Goal: Communication & Community: Answer question/provide support

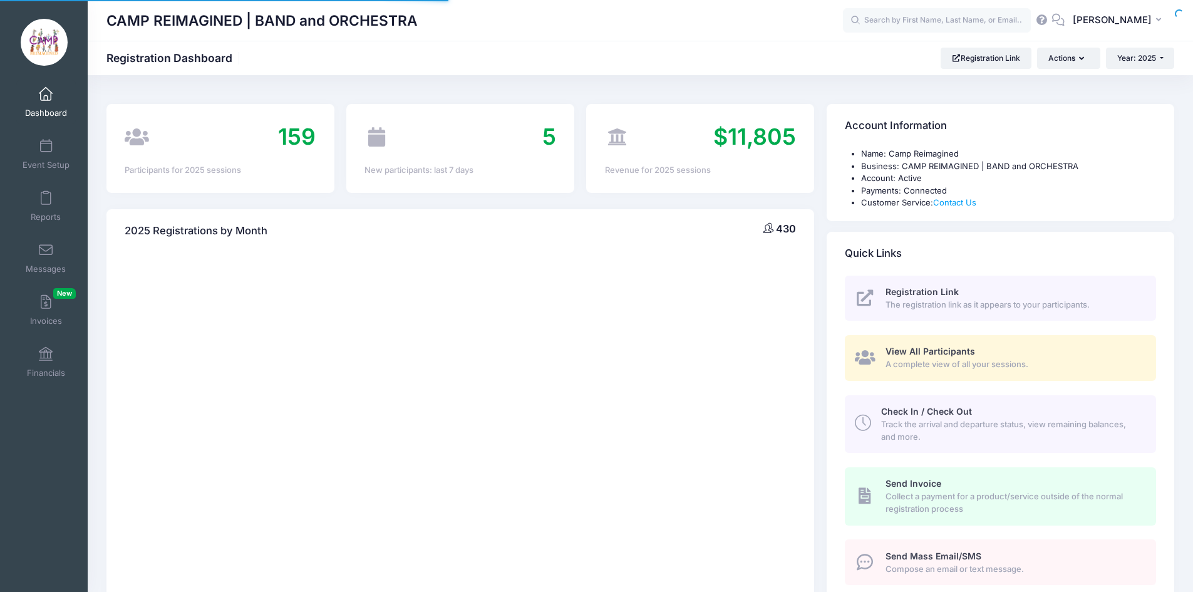
select select
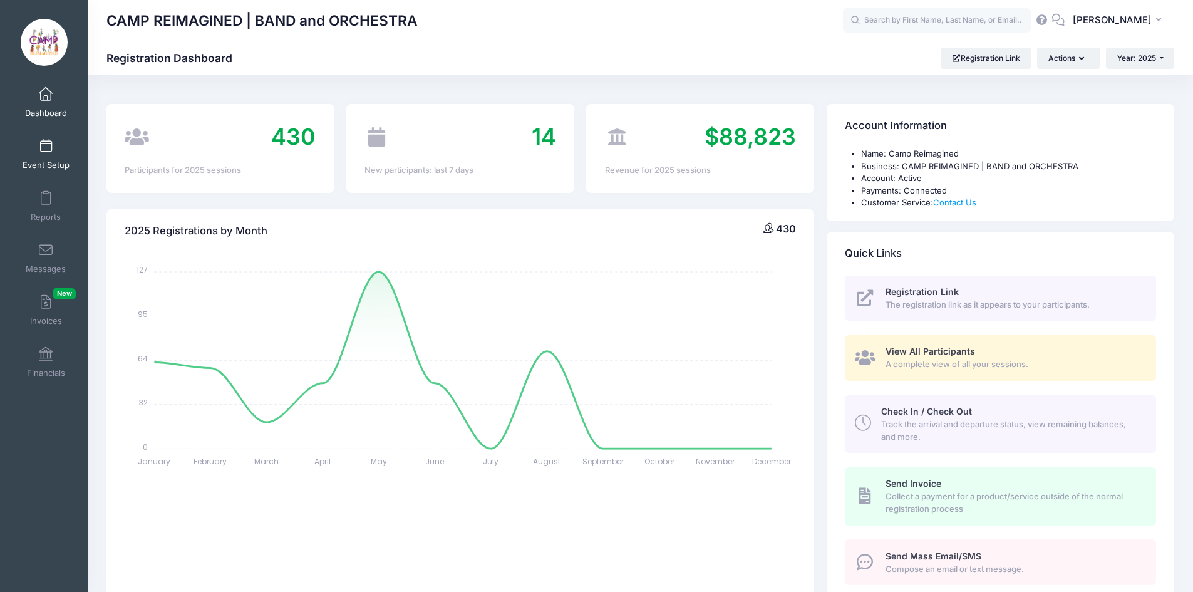
click at [46, 152] on span at bounding box center [46, 147] width 0 height 14
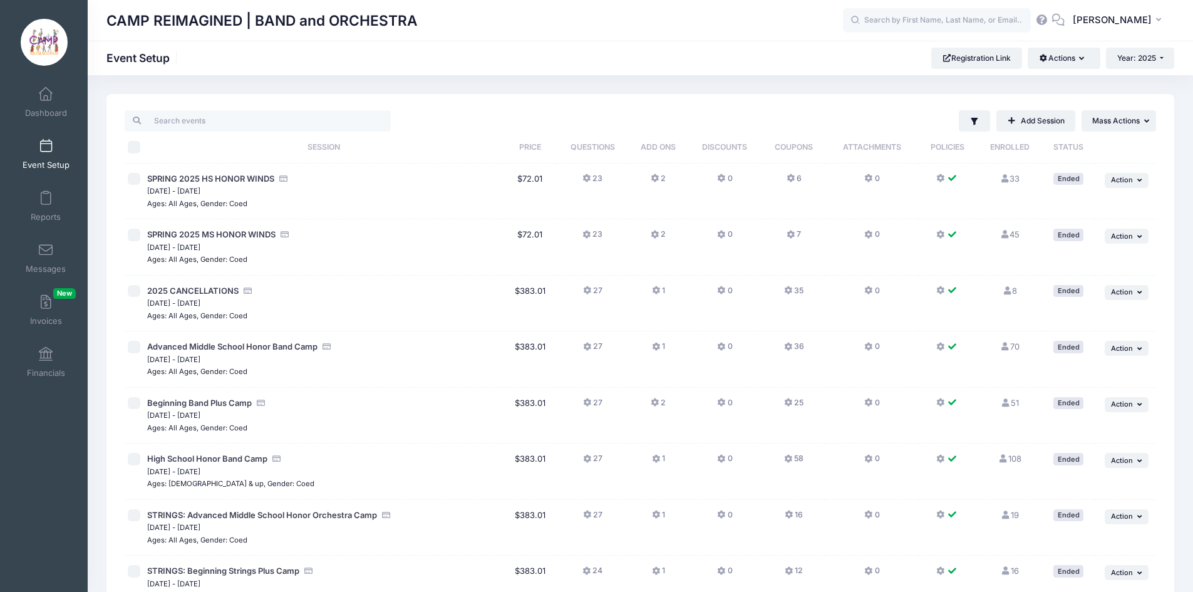
scroll to position [250, 0]
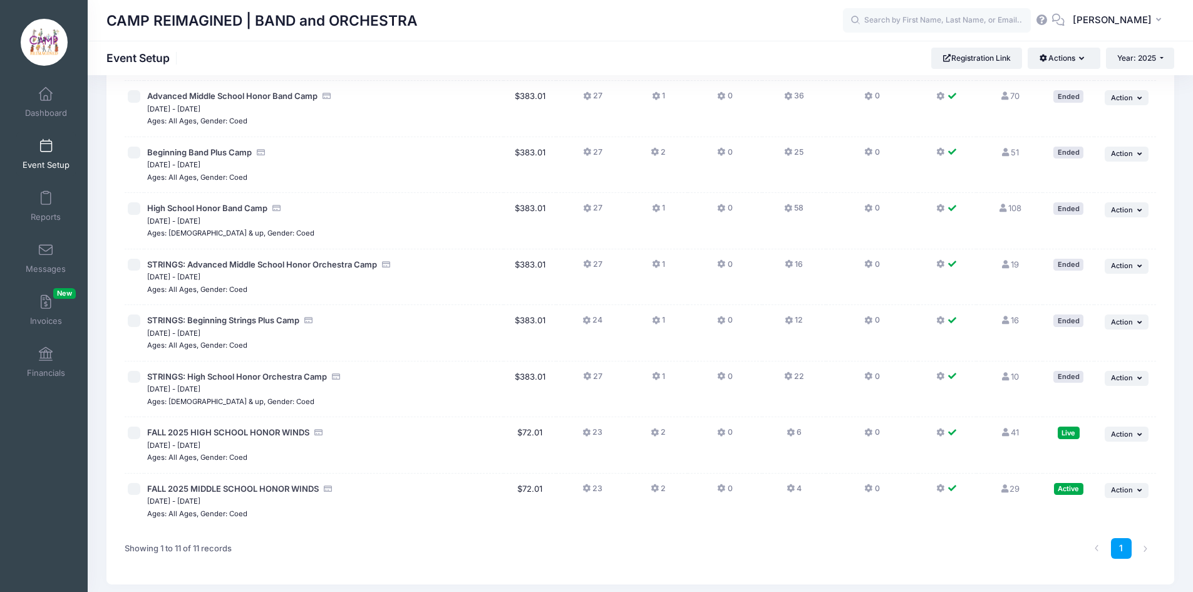
click at [791, 488] on icon at bounding box center [791, 488] width 10 height 0
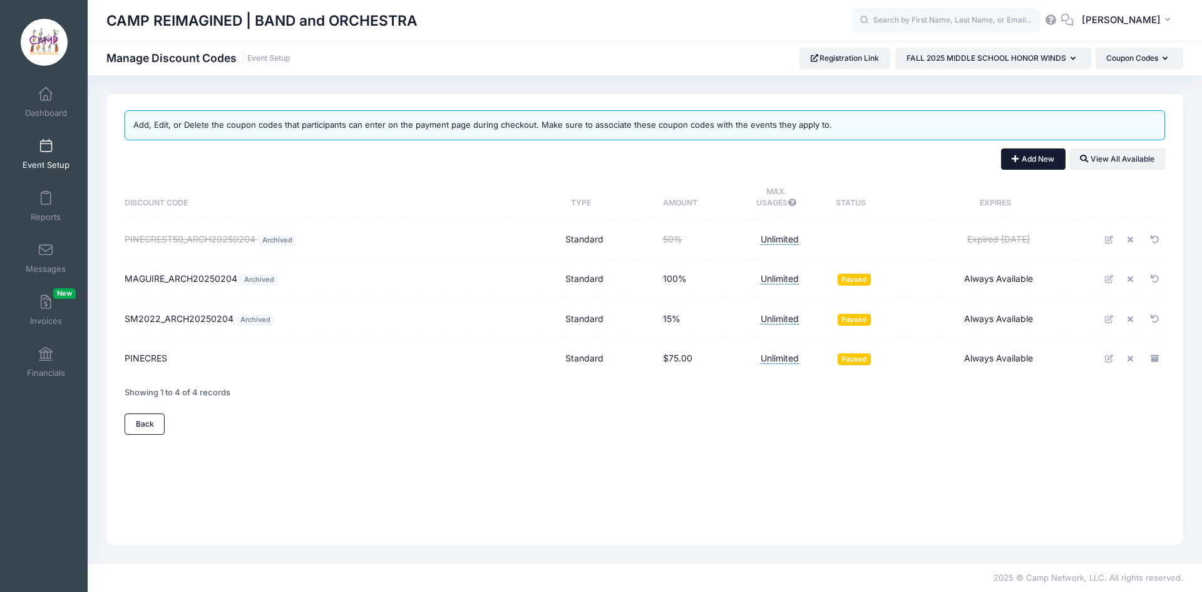
click at [1038, 163] on button "Add New" at bounding box center [1033, 158] width 64 height 21
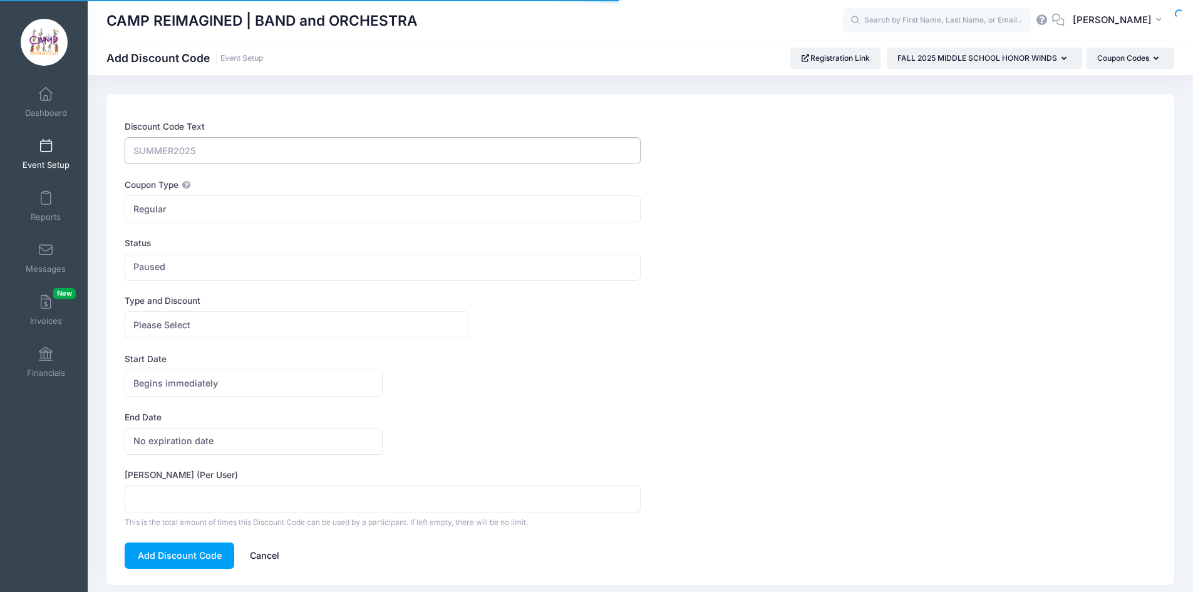
click at [485, 153] on input "Discount Code Text" at bounding box center [382, 150] width 515 height 27
type input "DIX25"
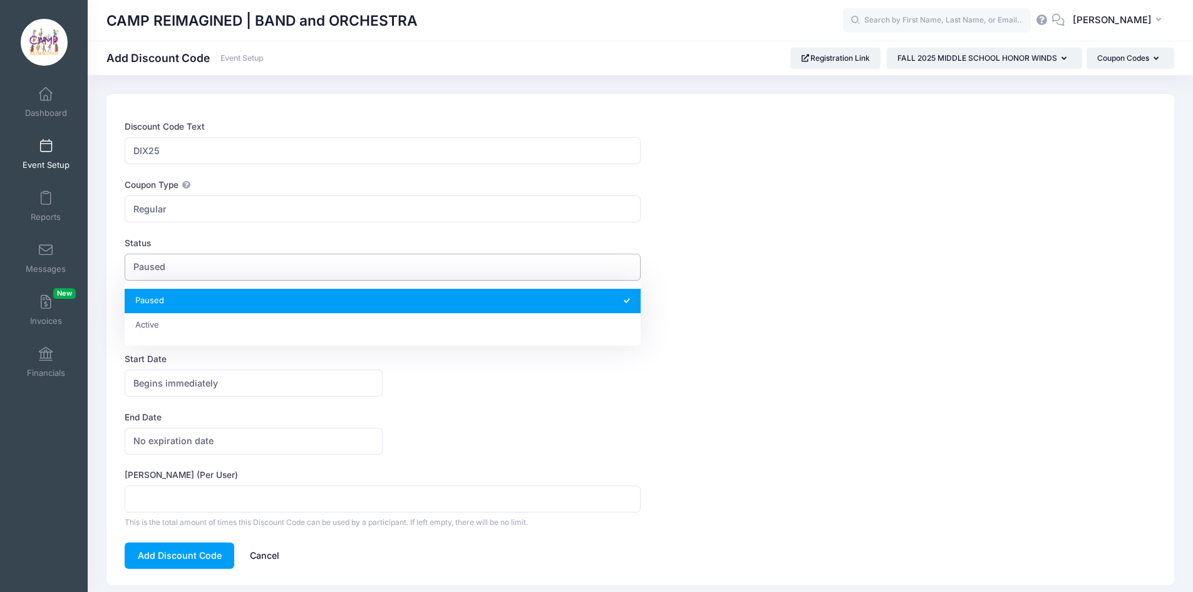
click at [351, 260] on span "Paused" at bounding box center [382, 267] width 515 height 27
select select "1"
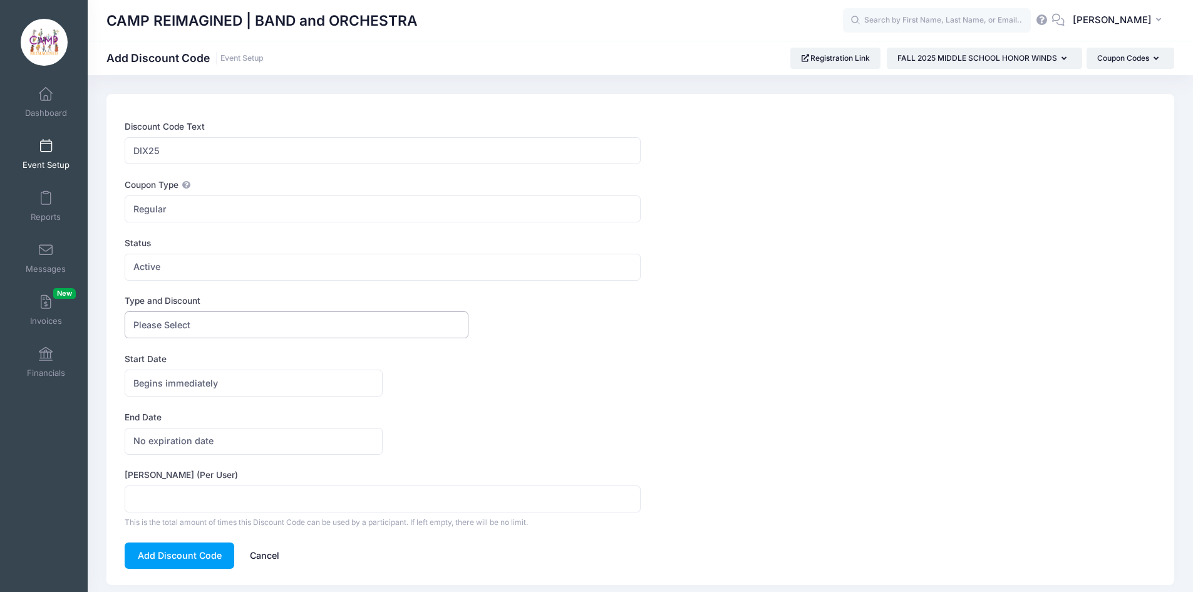
click at [332, 330] on span "Please Select" at bounding box center [297, 324] width 344 height 27
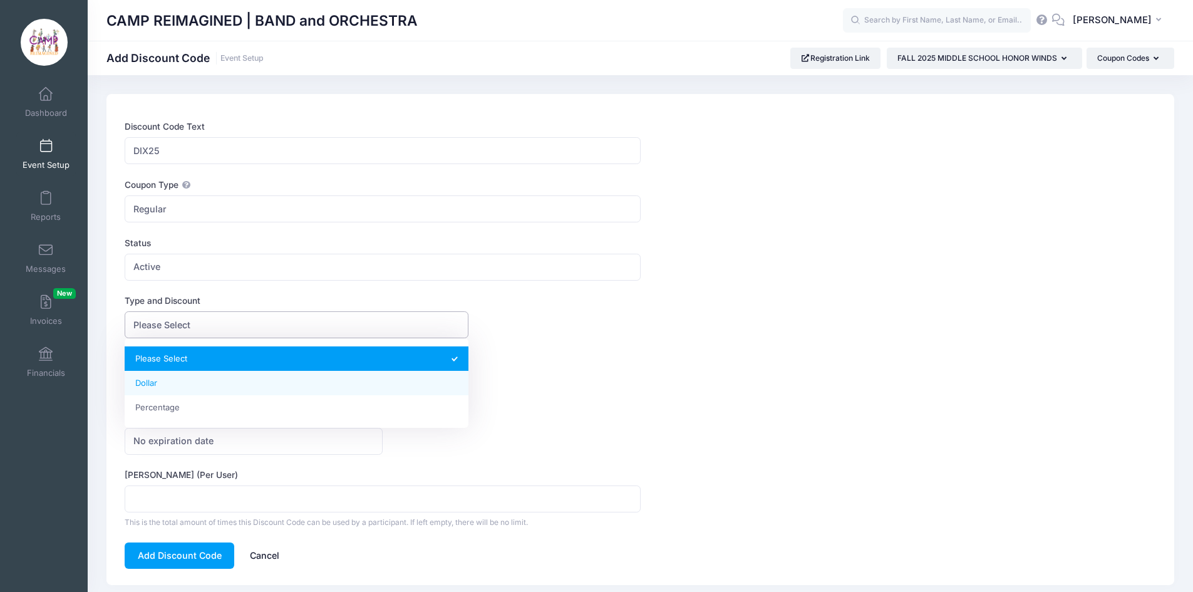
select select "2"
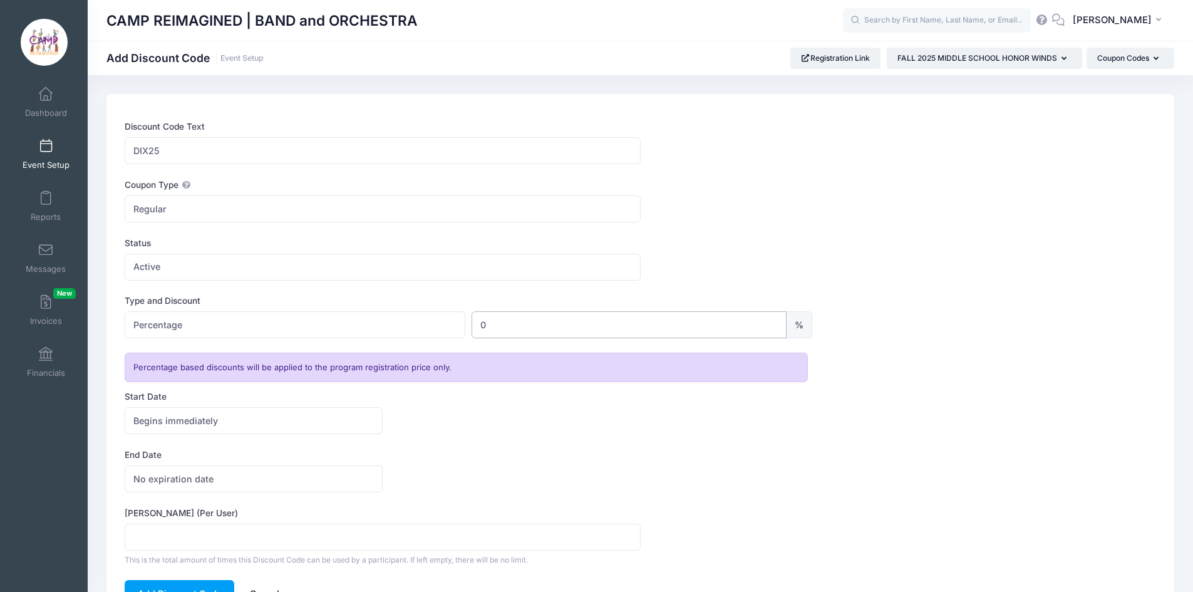
click at [550, 331] on input "0" at bounding box center [628, 324] width 315 height 27
type input "100"
click at [386, 533] on input "Max Usage (Per User)" at bounding box center [382, 536] width 515 height 27
type input "1"
click at [508, 471] on div "No expiration date Expires on No expiration date America/New York America/Los A…" at bounding box center [640, 478] width 1031 height 27
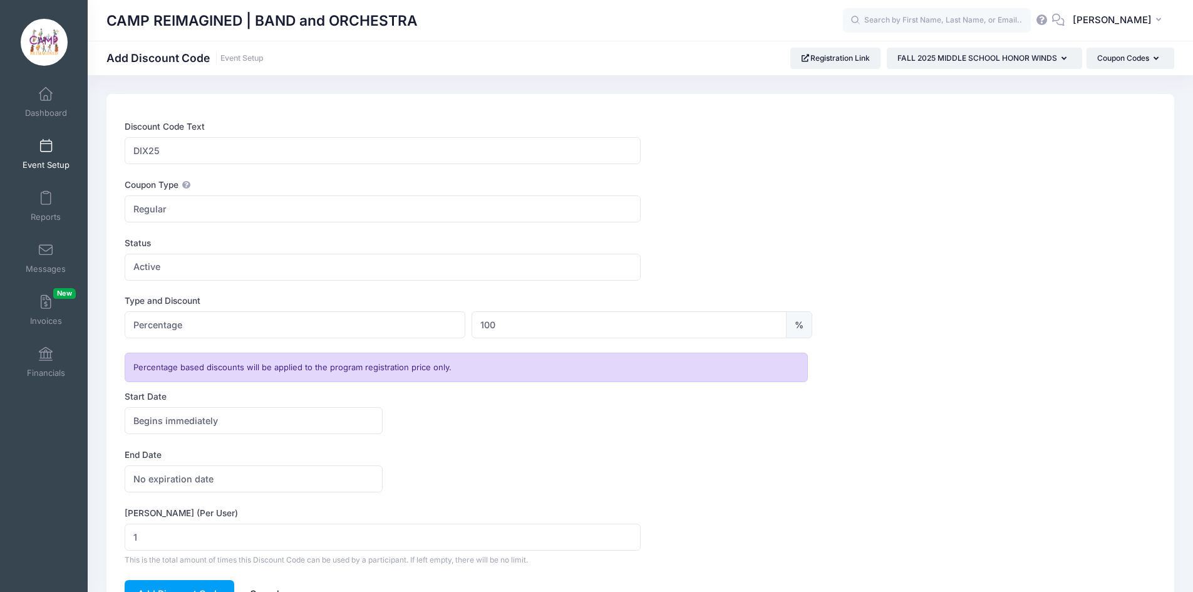
scroll to position [78, 0]
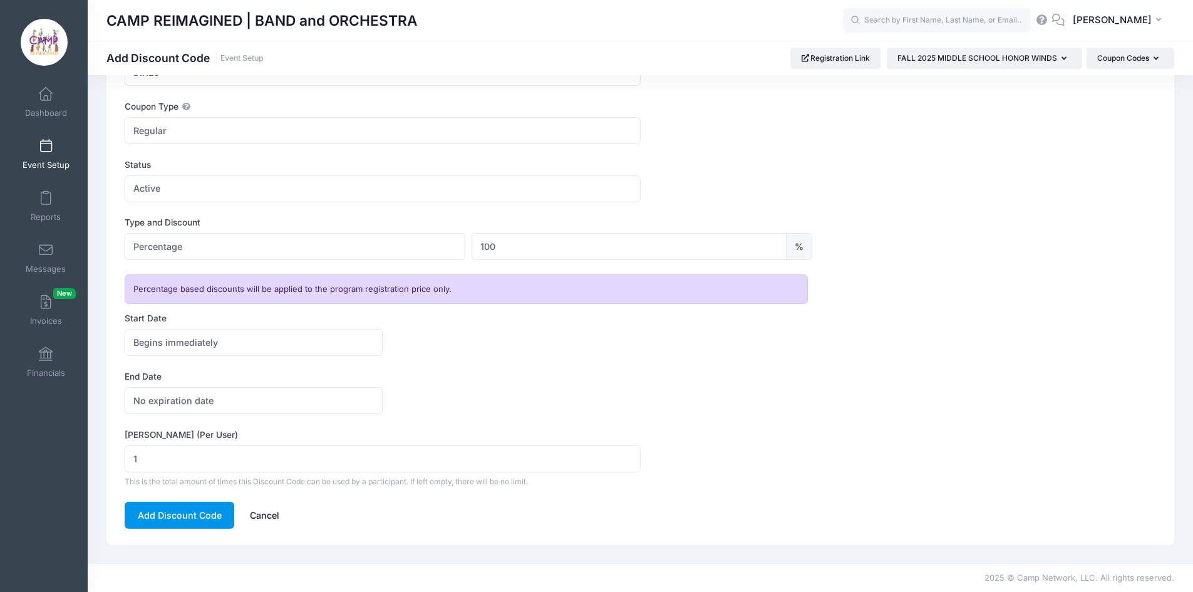
click at [185, 515] on button "Add Discount Code" at bounding box center [180, 514] width 110 height 27
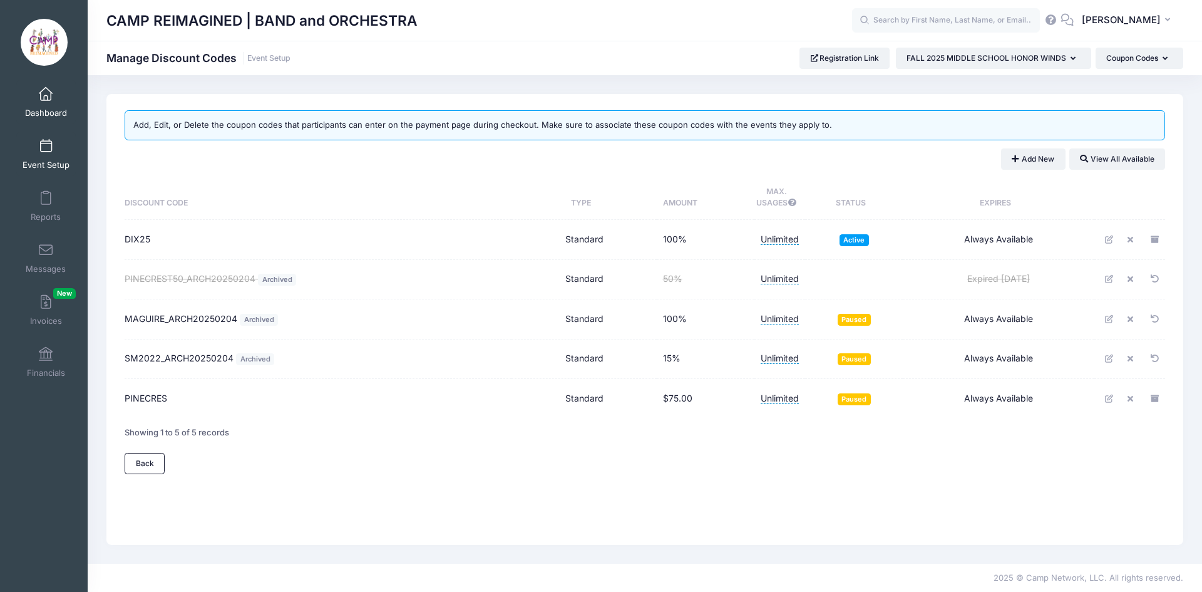
drag, startPoint x: 56, startPoint y: 103, endPoint x: 64, endPoint y: 101, distance: 8.4
click at [56, 103] on link "Dashboard" at bounding box center [45, 102] width 59 height 44
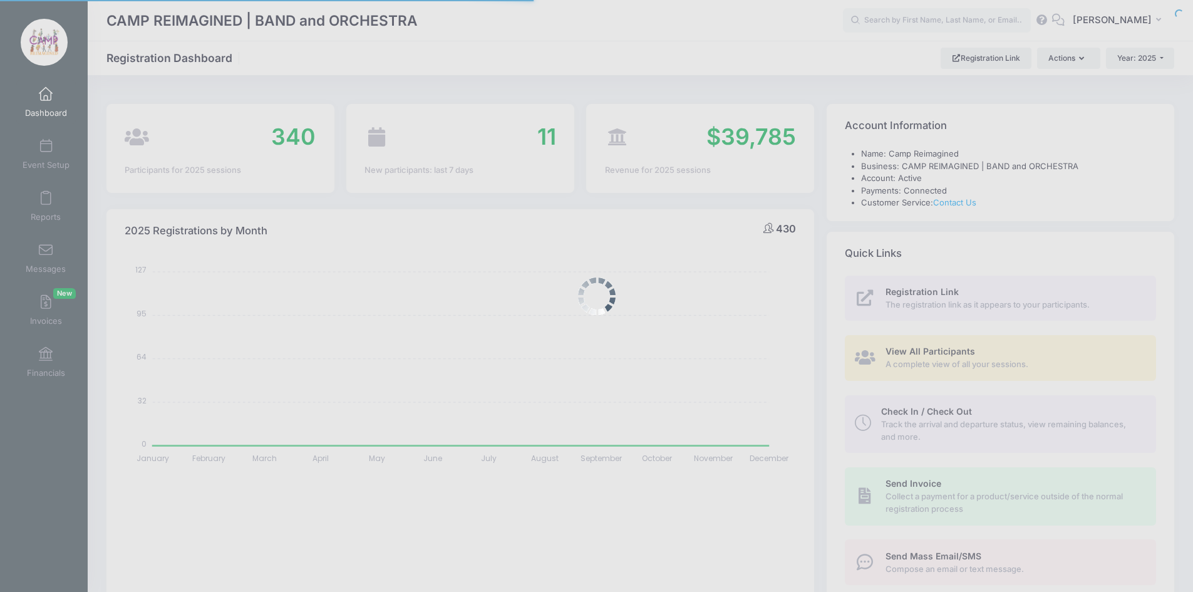
select select
click at [898, 20] on div at bounding box center [596, 296] width 1193 height 592
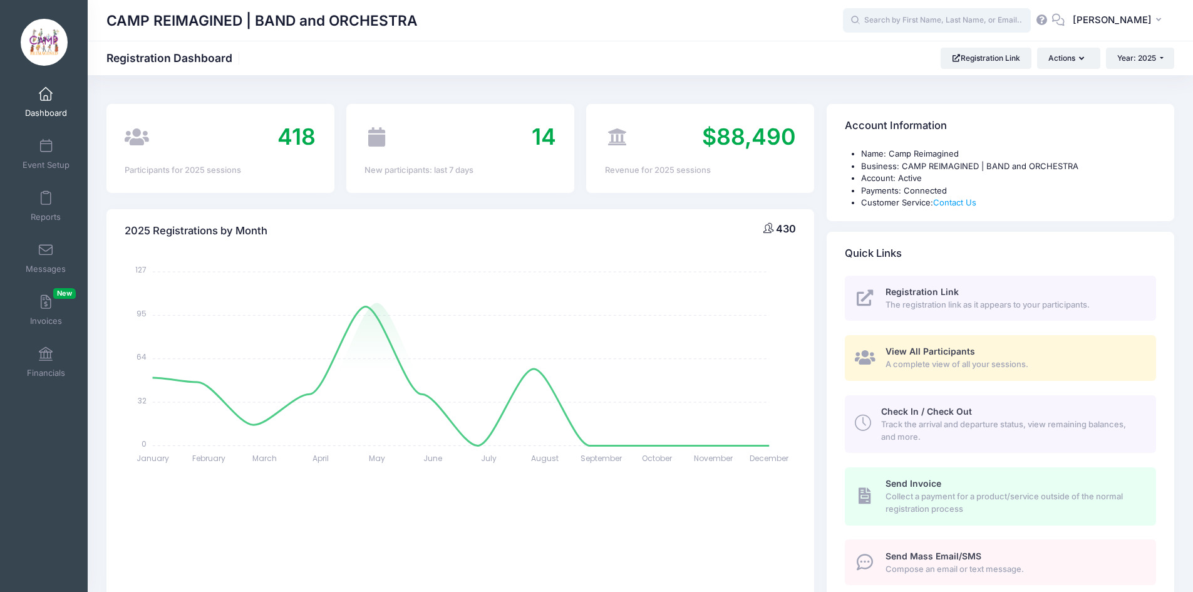
click at [899, 20] on input "text" at bounding box center [937, 20] width 188 height 25
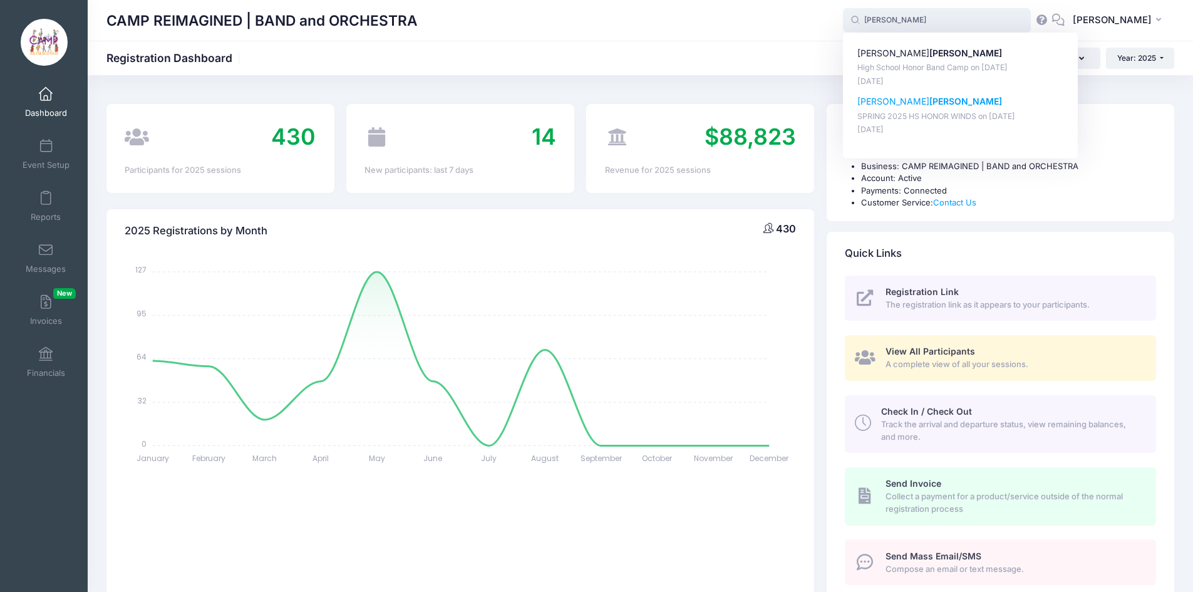
click at [929, 102] on strong "Dix" at bounding box center [965, 101] width 73 height 11
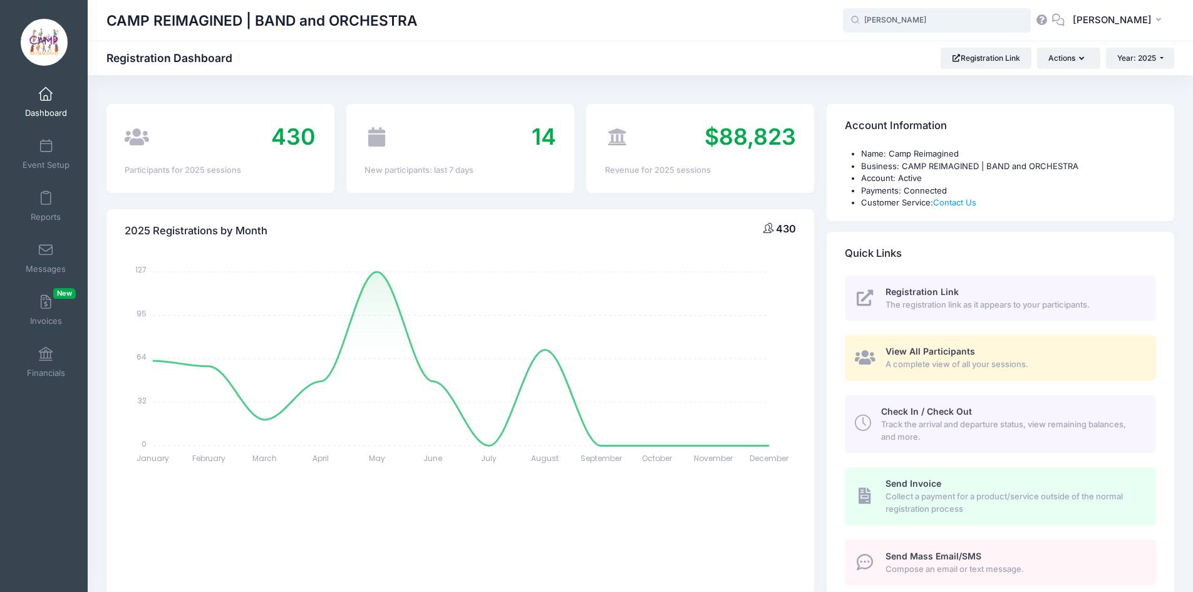
type input "Andrew Dix (SPRING 2025 HS HONOR WINDS, Feb-24, 2025)"
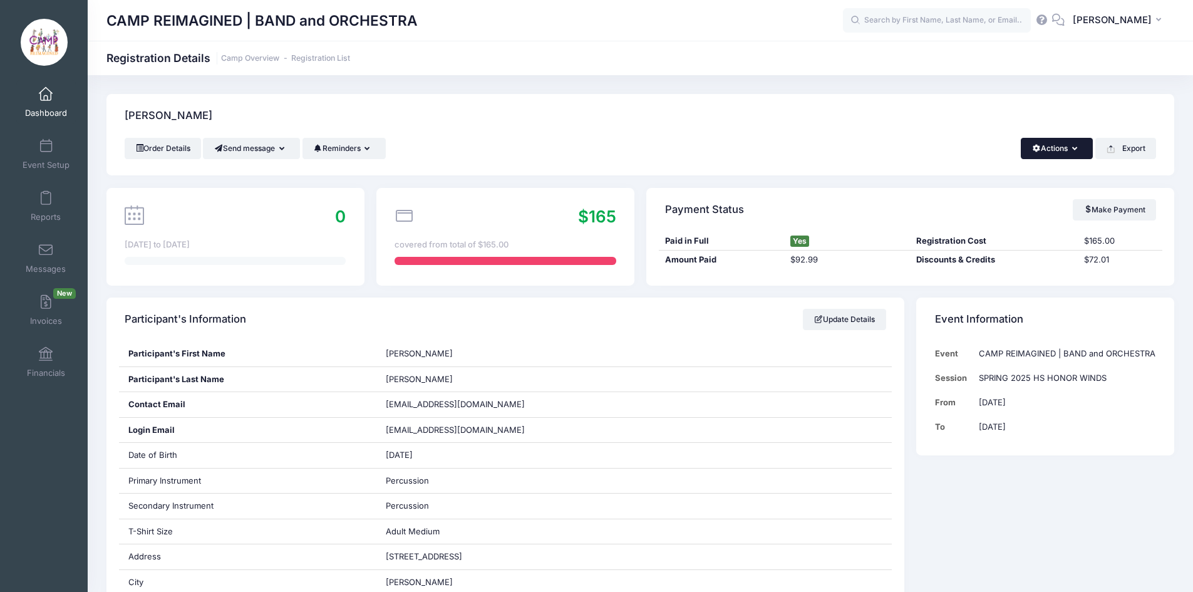
click at [1042, 150] on button "Actions" at bounding box center [1056, 148] width 72 height 21
click at [810, 148] on div "Order Details Send message Send Email Send SMS Reminders Send Payment Reminder …" at bounding box center [640, 148] width 1031 height 21
click at [251, 148] on button "Send message" at bounding box center [251, 148] width 97 height 21
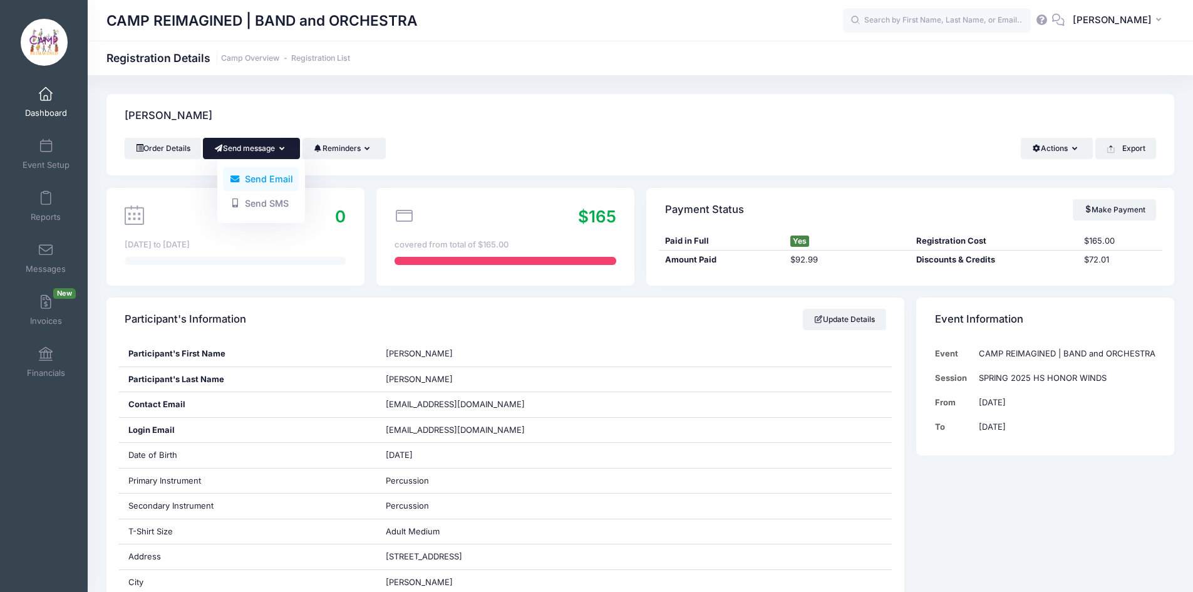
click at [250, 175] on link "Send Email" at bounding box center [261, 179] width 76 height 24
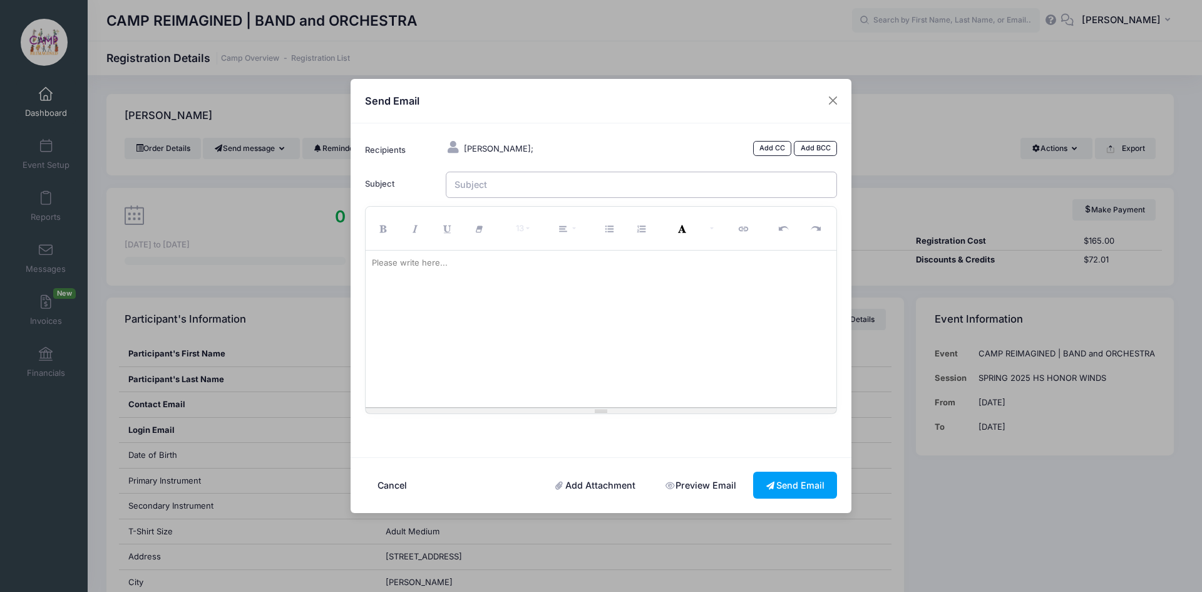
click at [497, 180] on input "Subject" at bounding box center [642, 185] width 392 height 27
type input "MS Honor Winds"
click at [411, 487] on button "Cancel" at bounding box center [392, 484] width 55 height 27
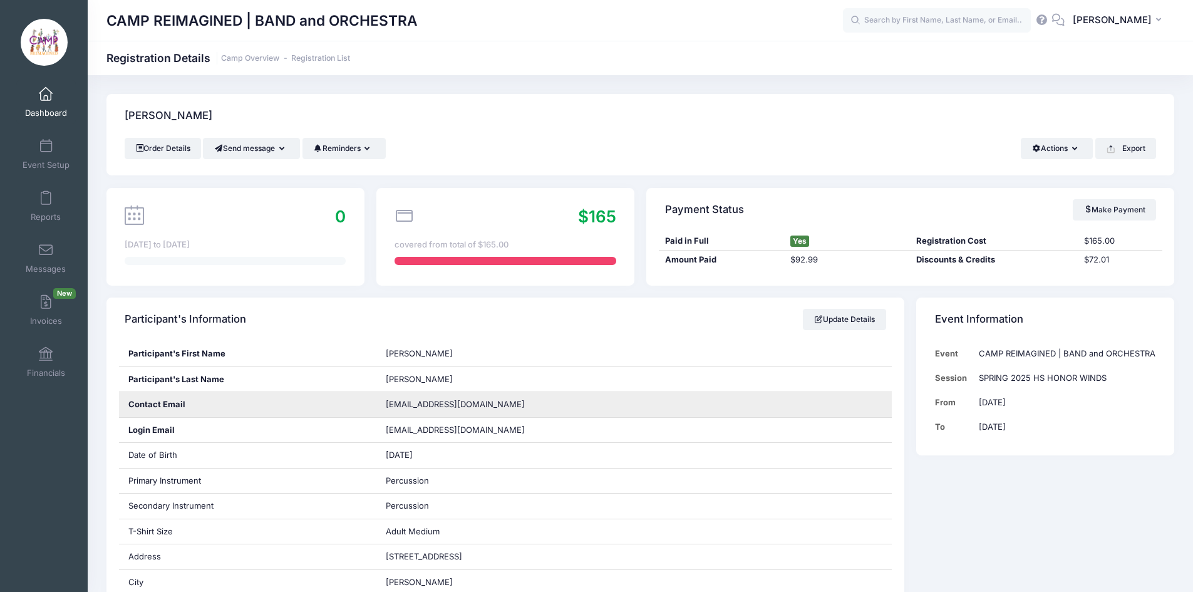
click at [460, 405] on span "kary_ann_gee@hotmail.com" at bounding box center [455, 404] width 139 height 10
copy div "kary_ann_gee@hotmail.com"
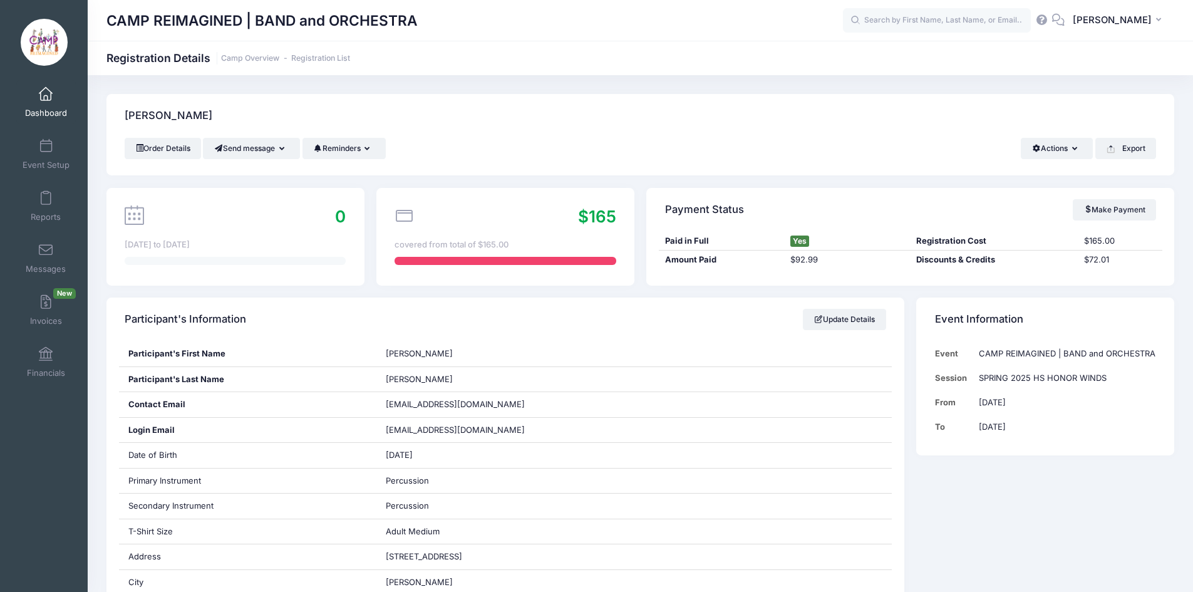
click at [528, 110] on div "Dix, Andrew" at bounding box center [639, 116] width 1067 height 44
click at [44, 156] on link "Event Setup" at bounding box center [45, 154] width 59 height 44
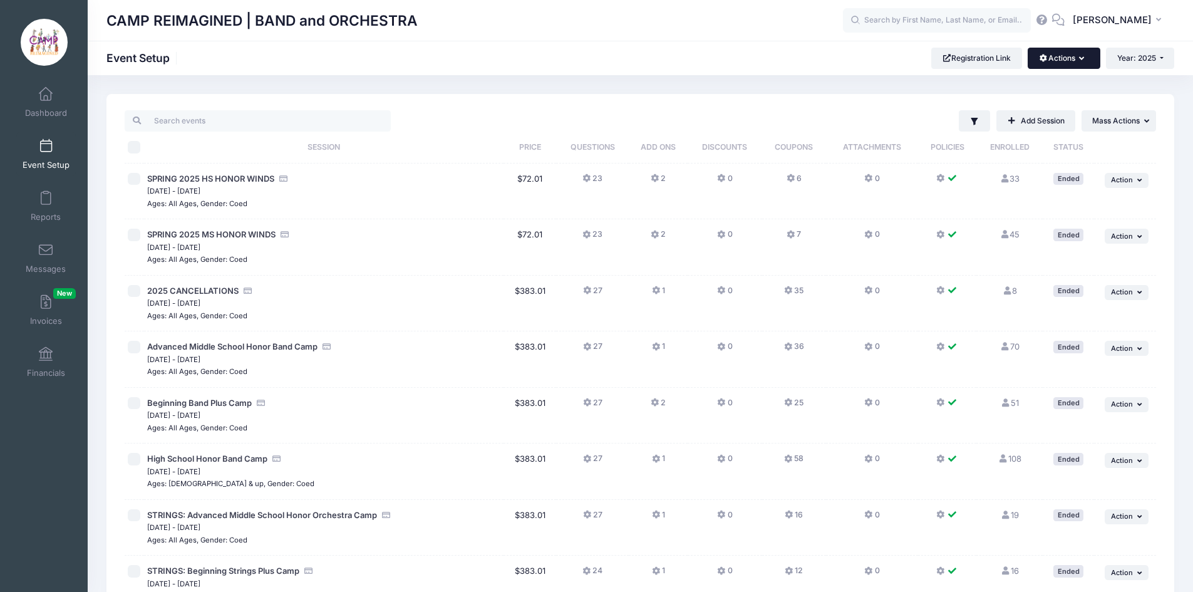
click at [1076, 59] on button "Actions" at bounding box center [1063, 58] width 72 height 21
click at [1020, 146] on link "AddOns & Discounts" at bounding box center [1021, 146] width 145 height 24
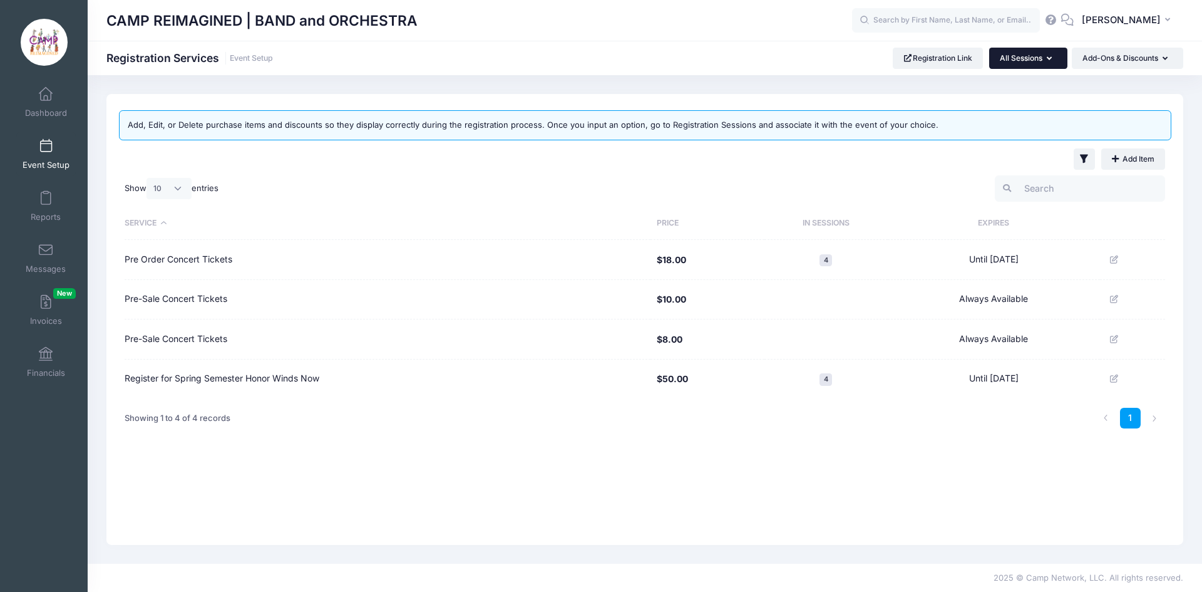
click at [1040, 58] on button "All Sessions" at bounding box center [1028, 58] width 78 height 21
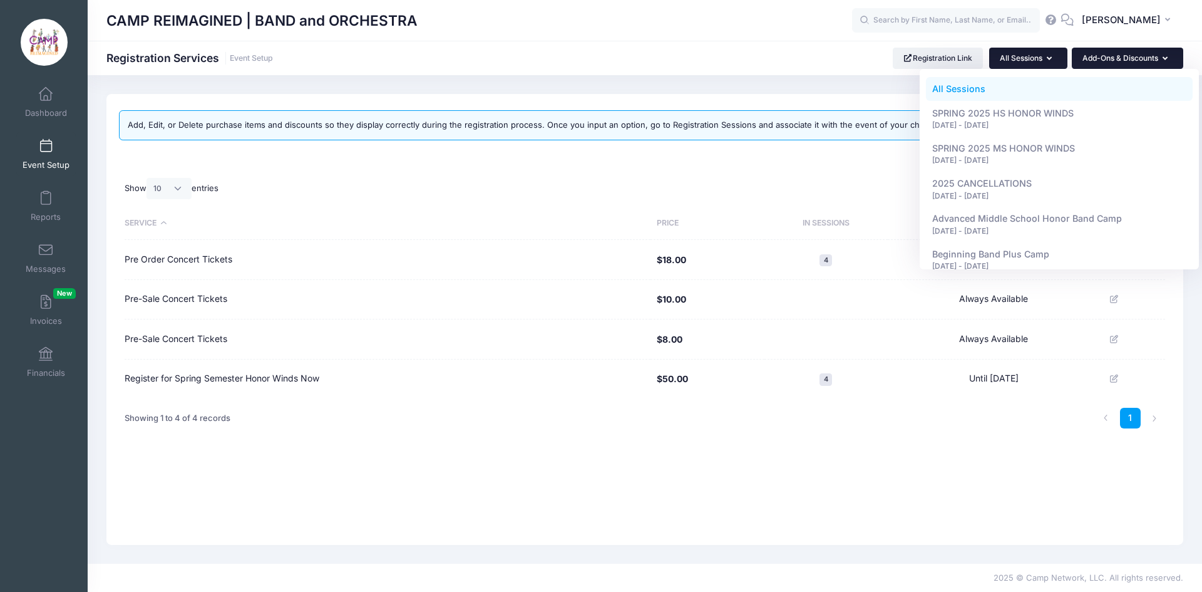
click at [1086, 55] on button "Add-Ons & Discounts" at bounding box center [1127, 58] width 111 height 21
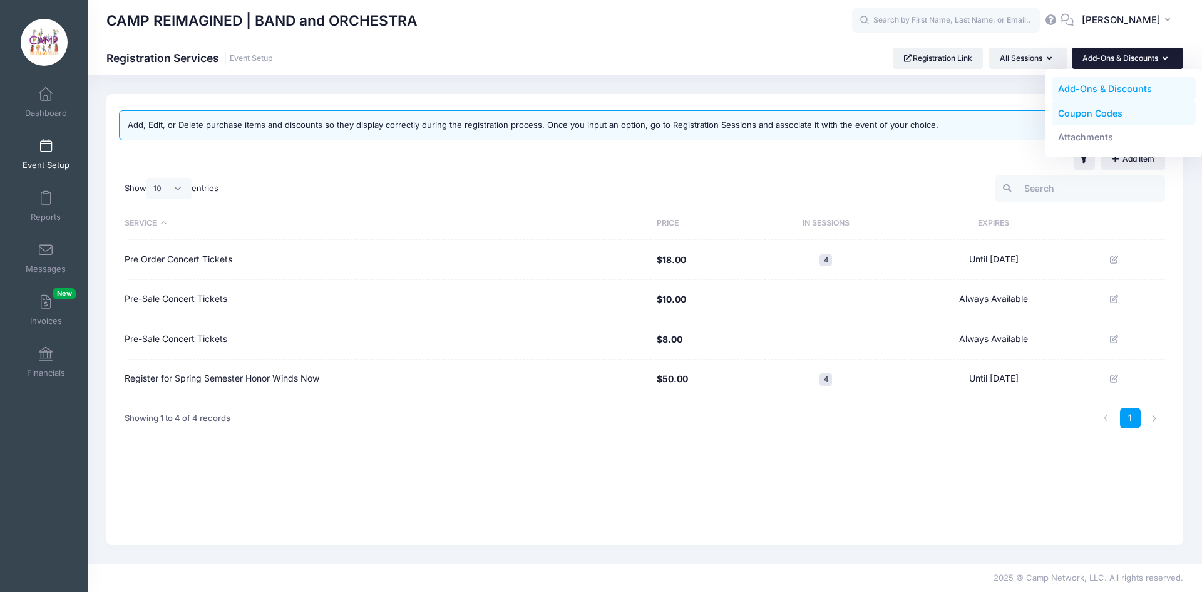
click at [1087, 109] on link "Coupon Codes" at bounding box center [1124, 113] width 145 height 24
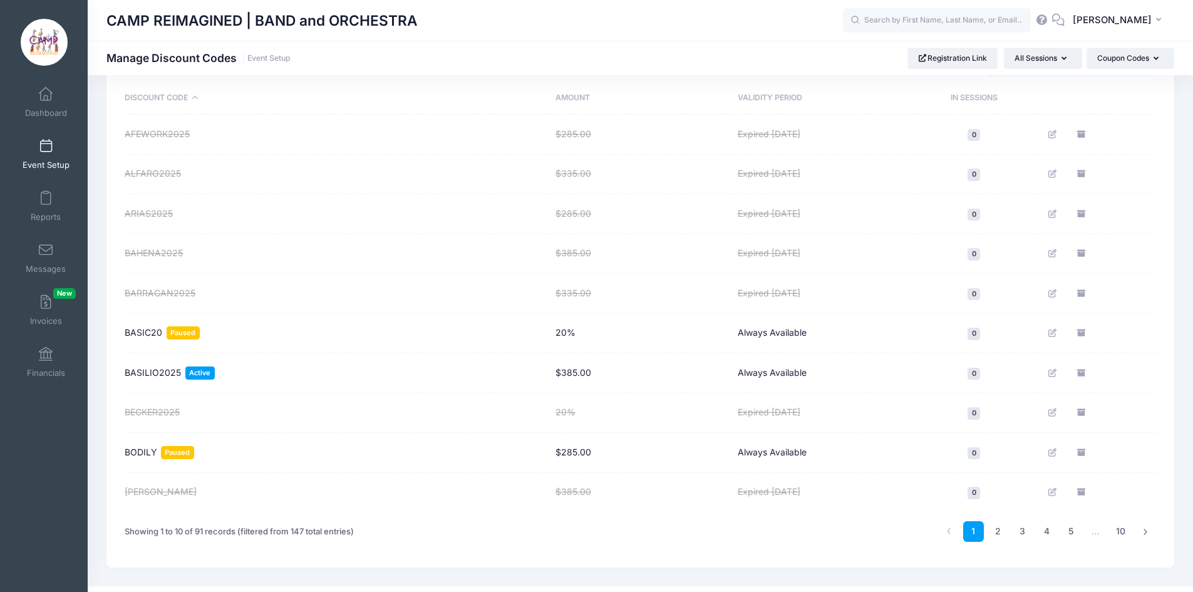
scroll to position [148, 0]
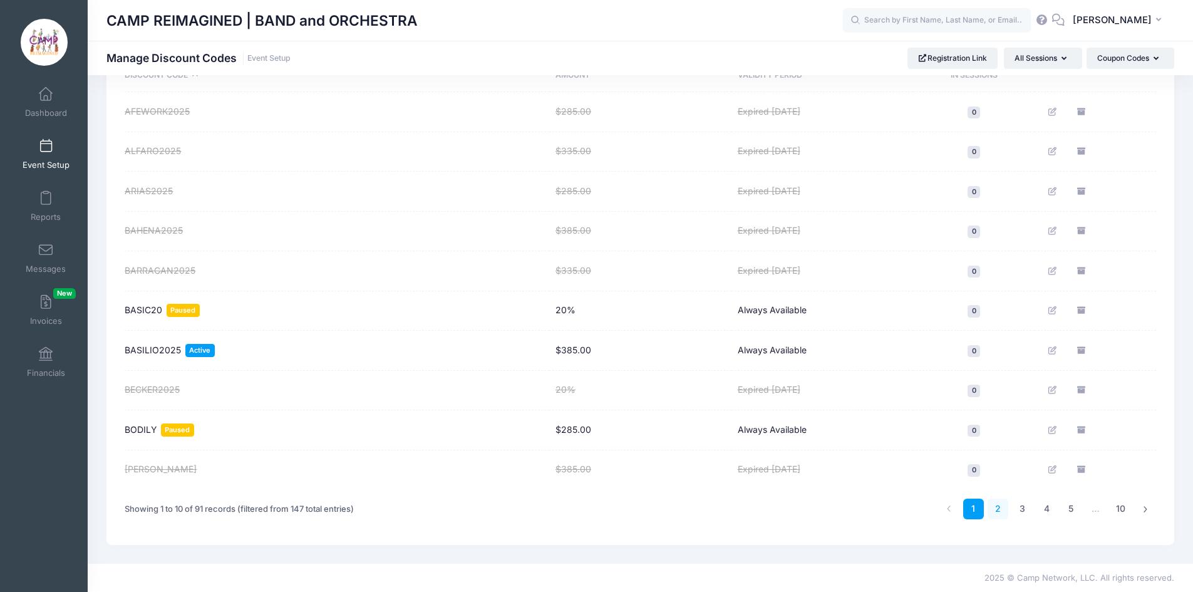
click at [992, 505] on link "2" at bounding box center [997, 508] width 21 height 21
click at [1027, 509] on link "3" at bounding box center [1022, 508] width 21 height 21
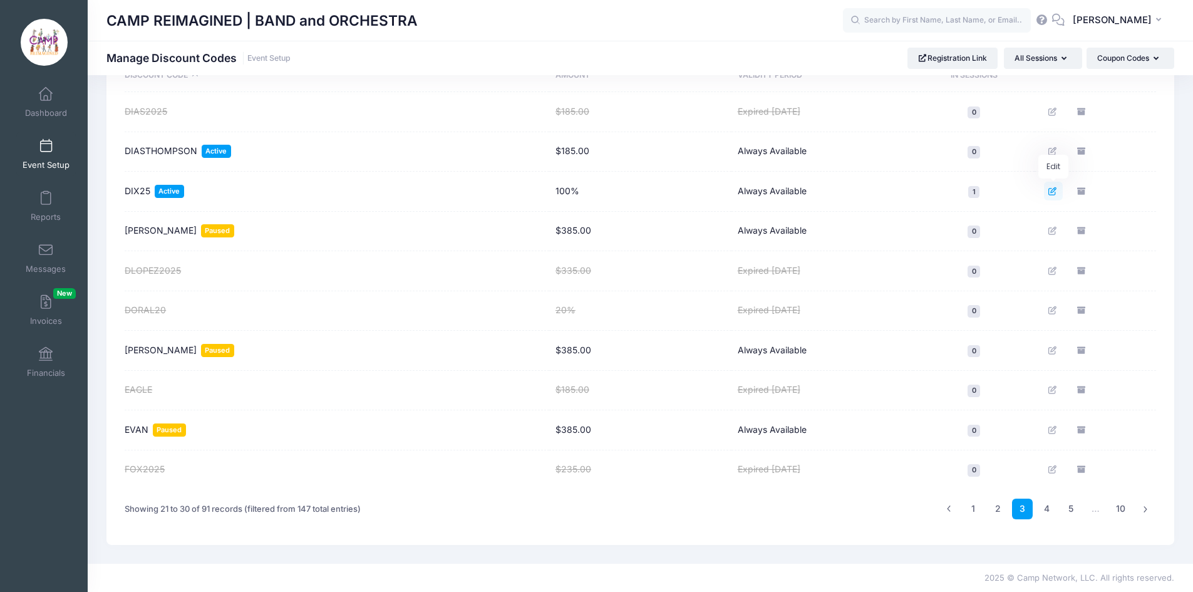
click at [1050, 195] on link "Edit" at bounding box center [1053, 191] width 19 height 19
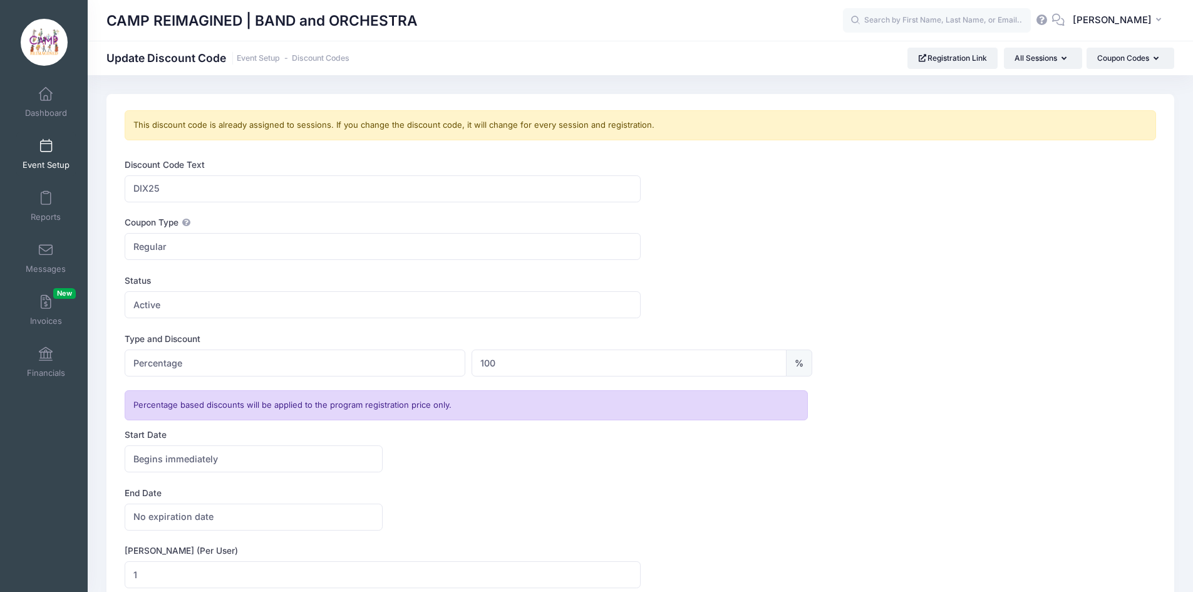
scroll to position [223, 0]
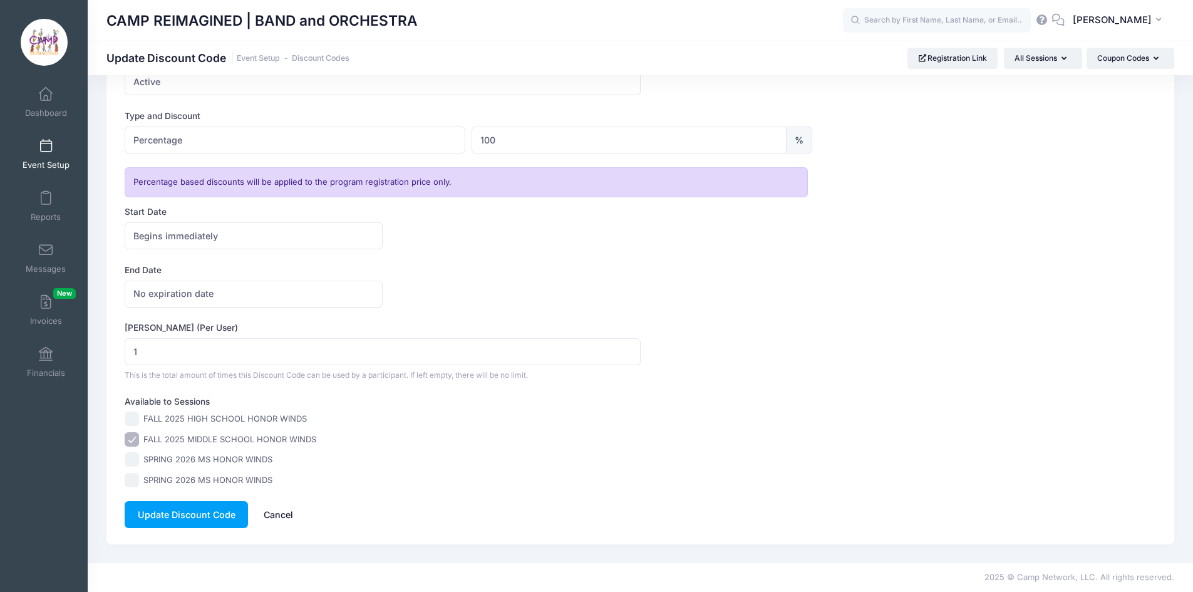
click at [131, 416] on input "FALL 2025 HIGH SCHOOL HONOR WINDS" at bounding box center [132, 418] width 14 height 14
checkbox input "true"
click at [192, 511] on button "Update Discount Code" at bounding box center [186, 514] width 123 height 27
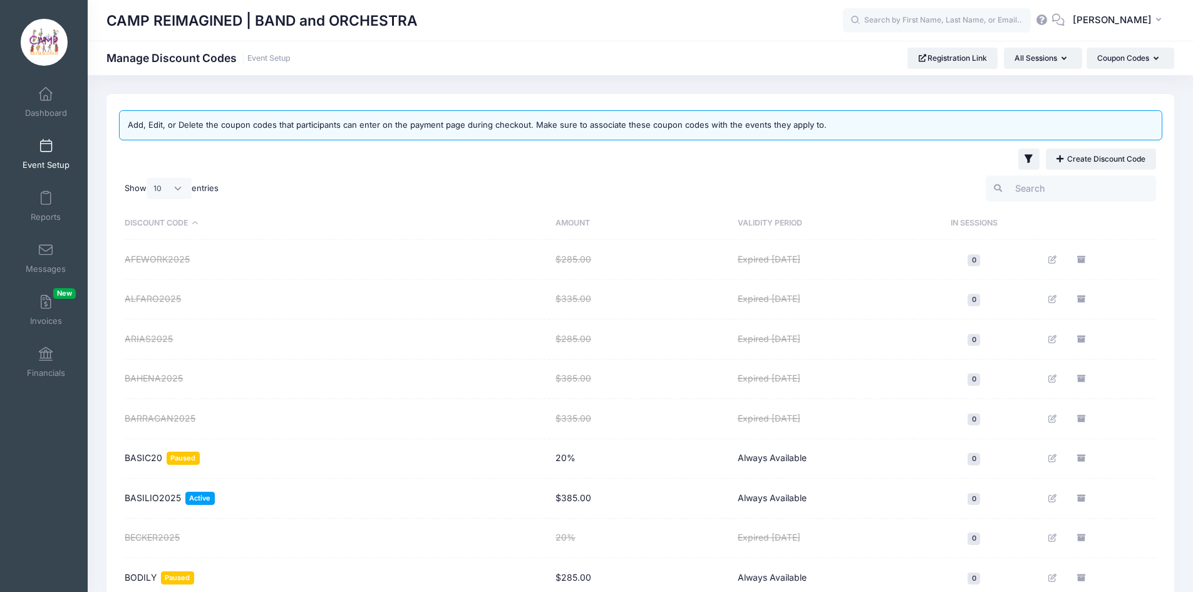
click at [50, 148] on link "Event Setup" at bounding box center [45, 154] width 59 height 44
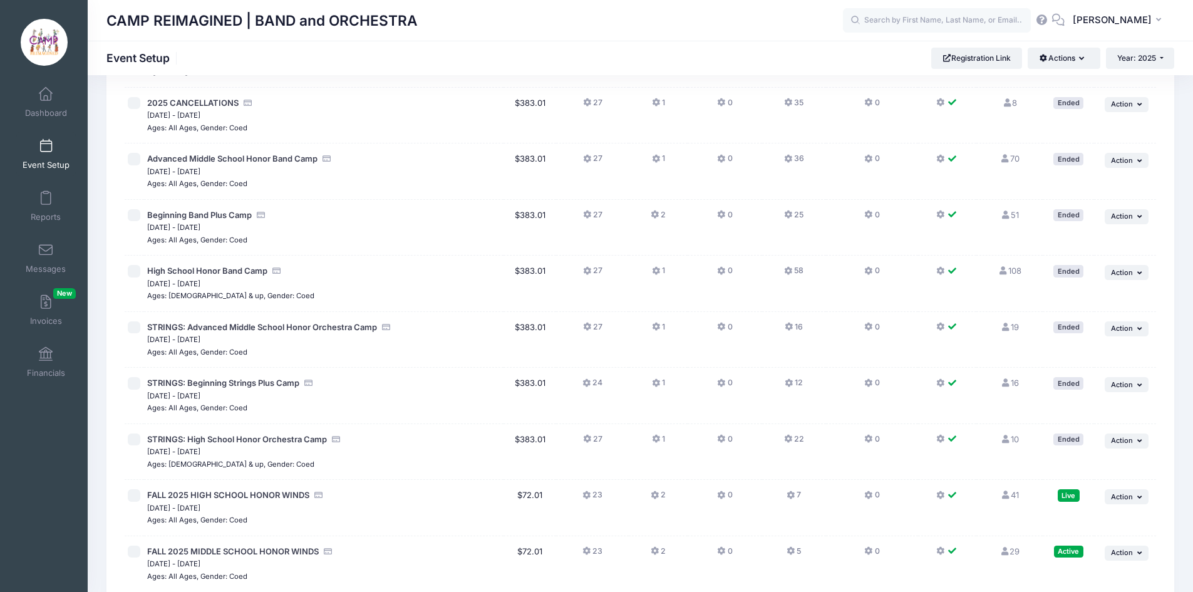
scroll to position [250, 0]
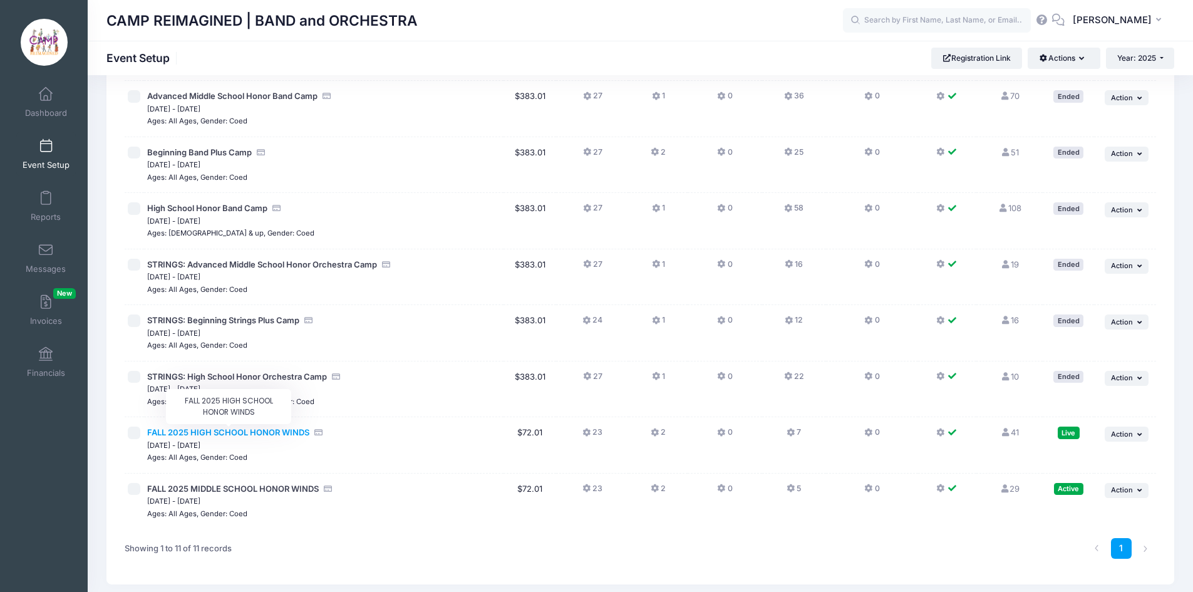
click at [290, 431] on span "FALL 2025 HIGH SCHOOL HONOR WINDS" at bounding box center [228, 432] width 162 height 10
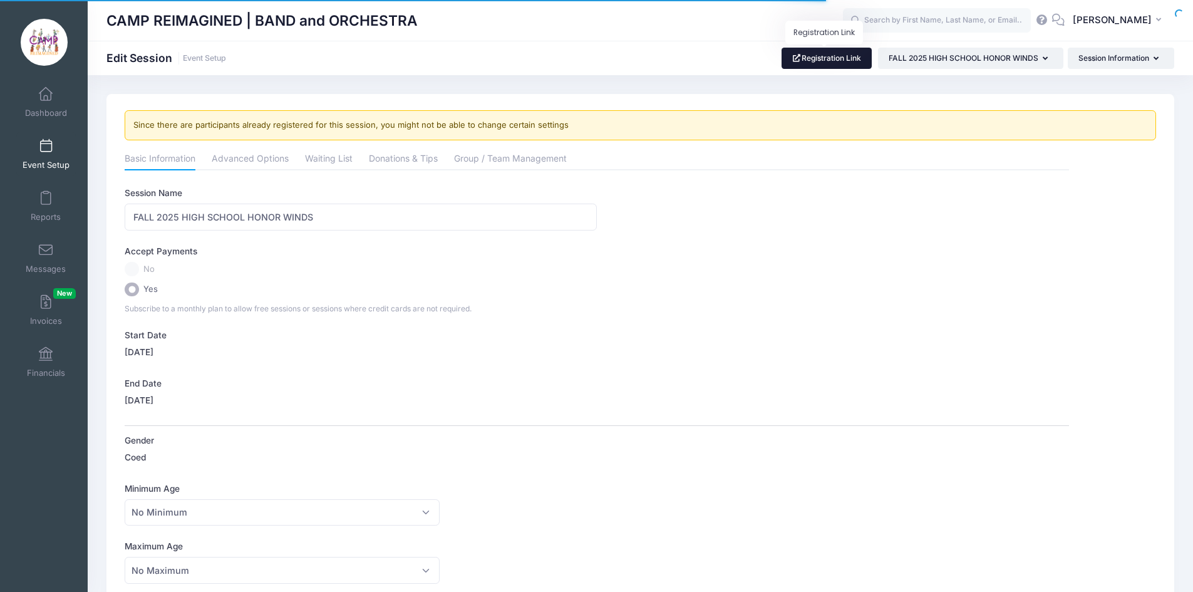
click at [829, 59] on link "Registration Link" at bounding box center [826, 58] width 91 height 21
click at [918, 18] on input "text" at bounding box center [937, 20] width 188 height 25
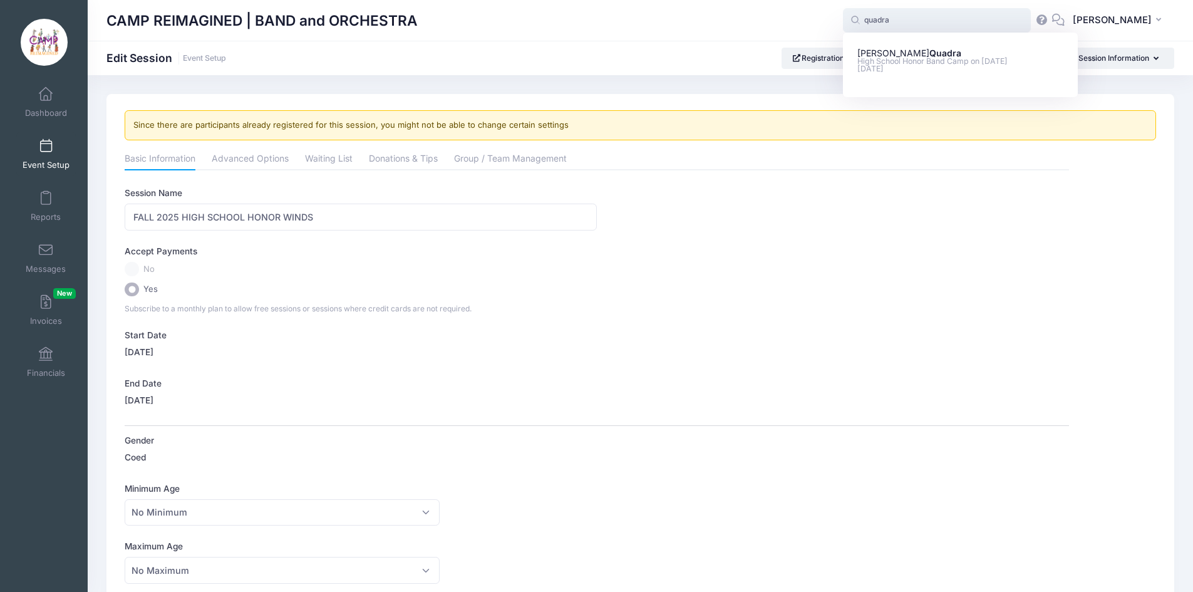
click at [918, 18] on input "quadra" at bounding box center [937, 20] width 188 height 25
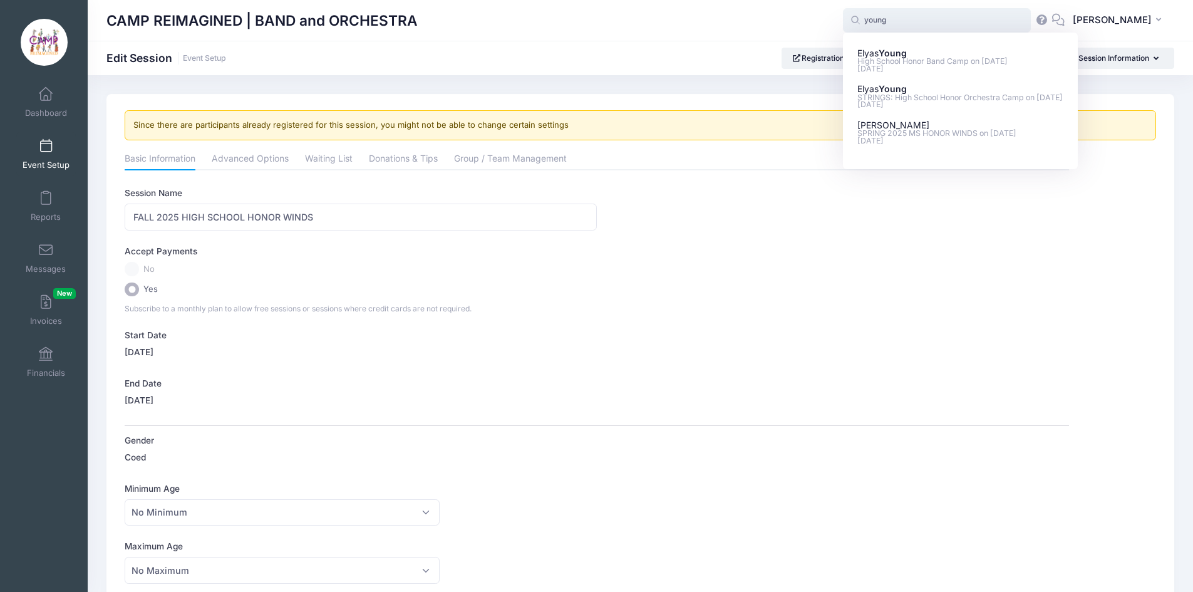
click at [918, 18] on input "young" at bounding box center [937, 20] width 188 height 25
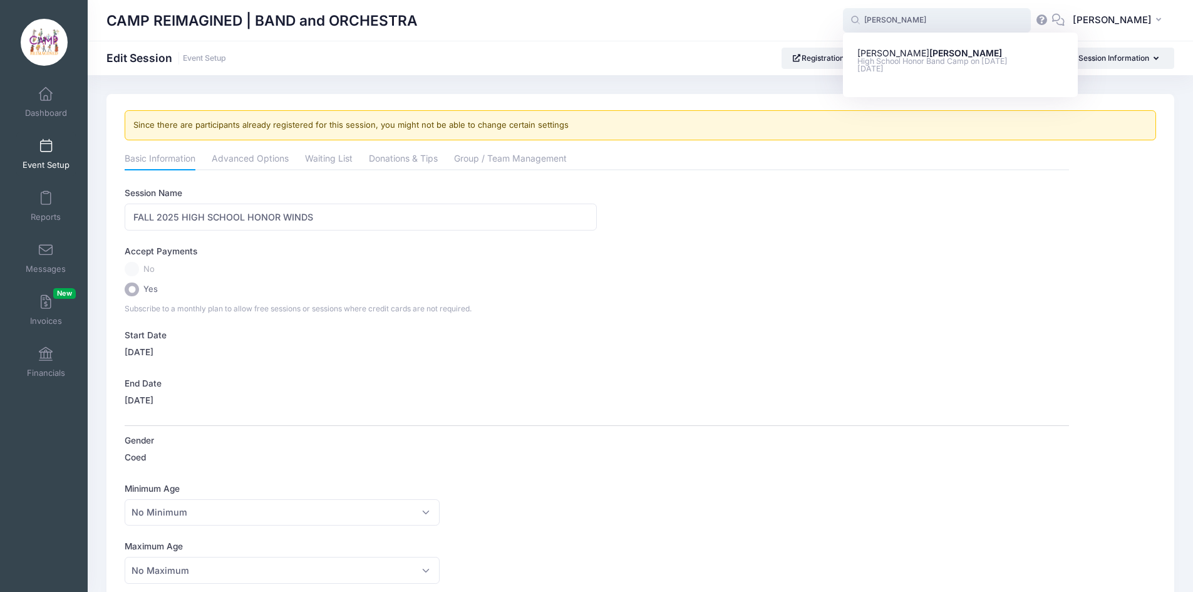
click at [918, 18] on input "guerin" at bounding box center [937, 20] width 188 height 25
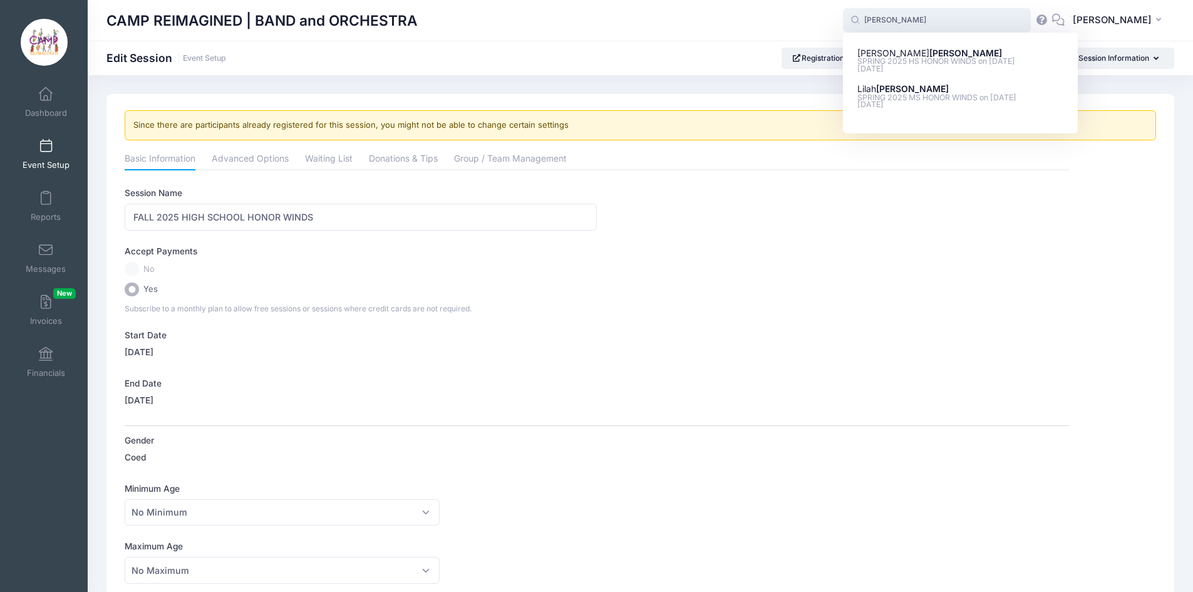
click at [918, 18] on input "bodmer" at bounding box center [937, 20] width 188 height 25
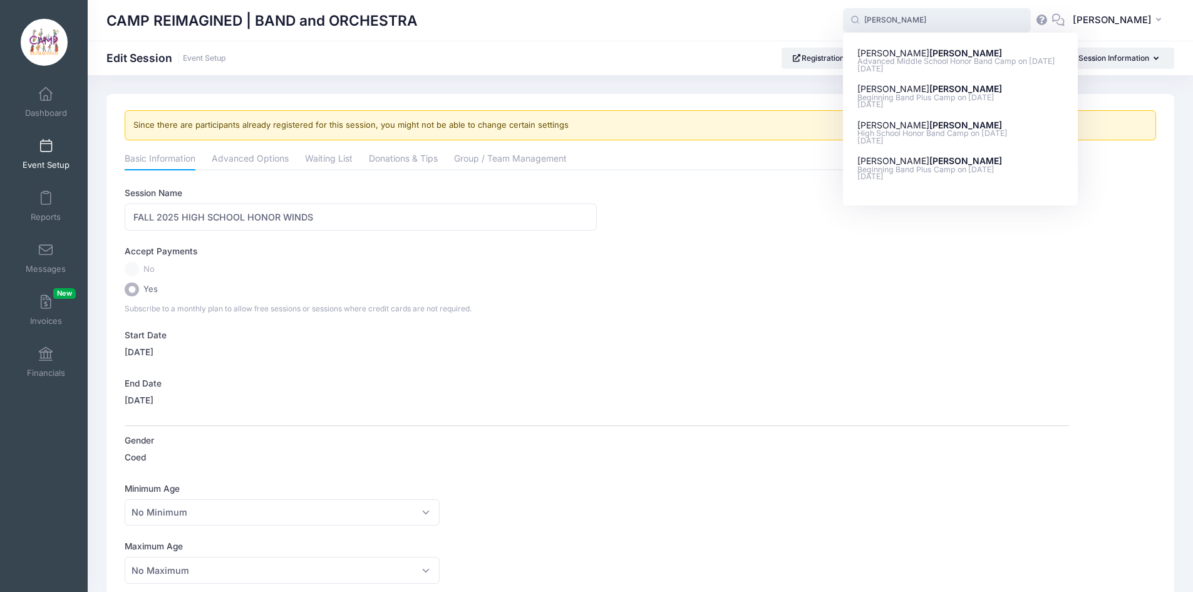
click at [918, 19] on input "lopez" at bounding box center [937, 20] width 188 height 25
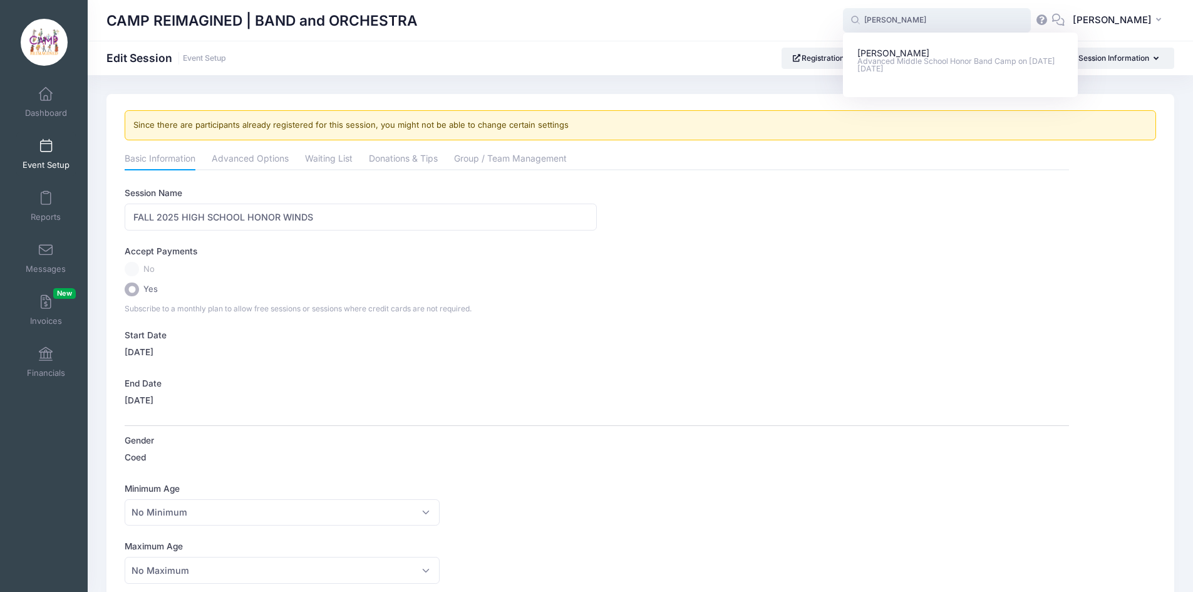
click at [908, 22] on input "valerie" at bounding box center [937, 20] width 188 height 25
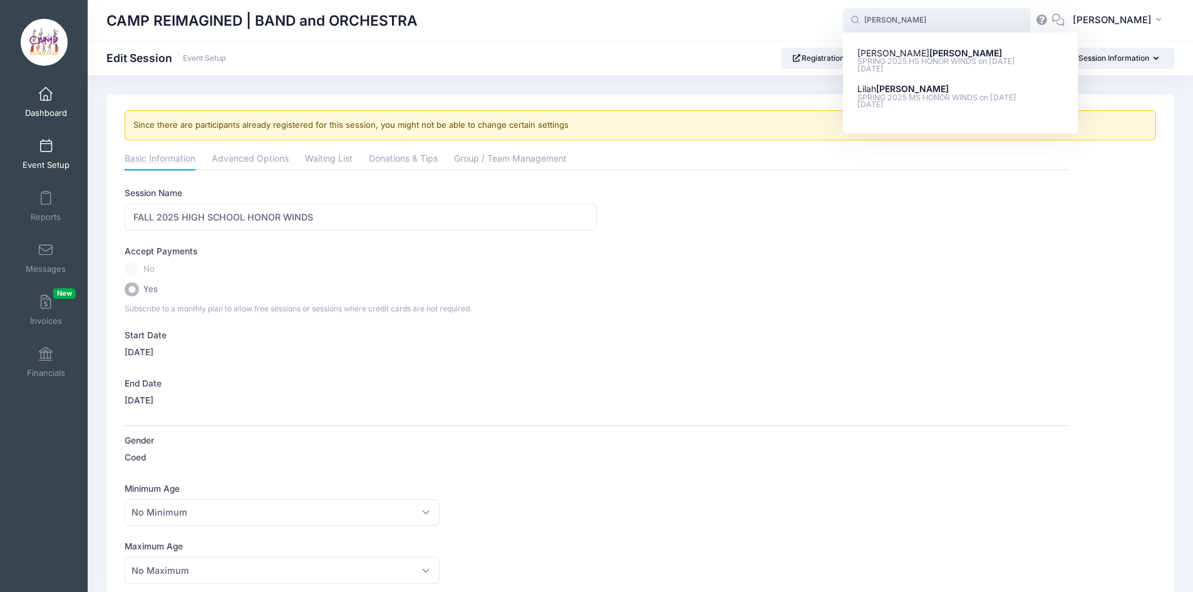
type input "bodmer"
click at [51, 101] on link "Dashboard" at bounding box center [45, 102] width 59 height 44
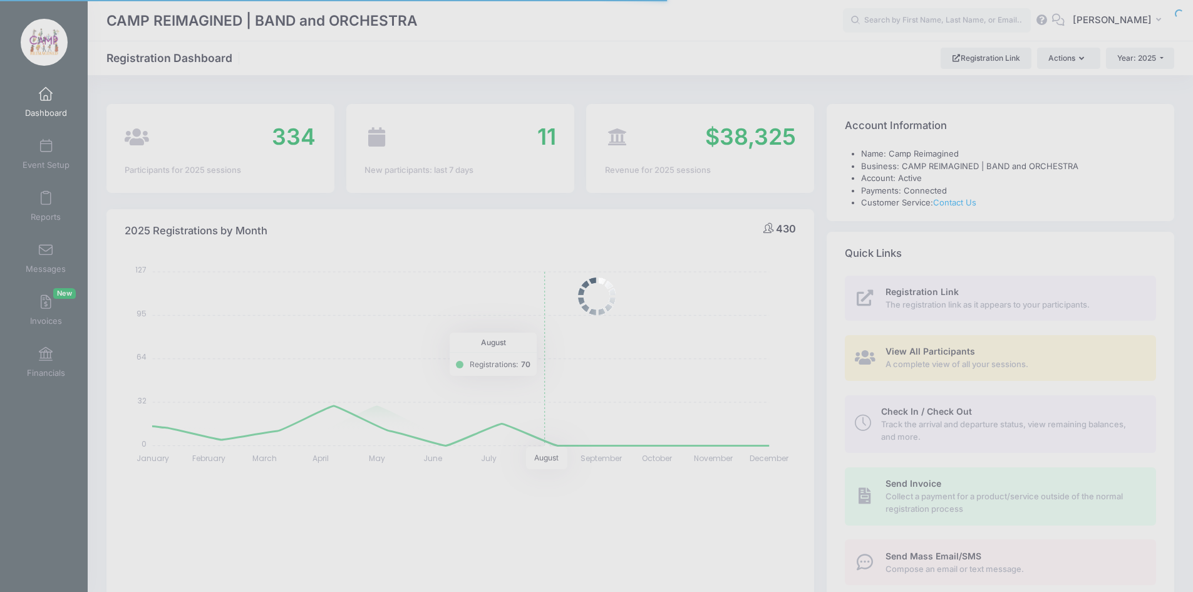
select select
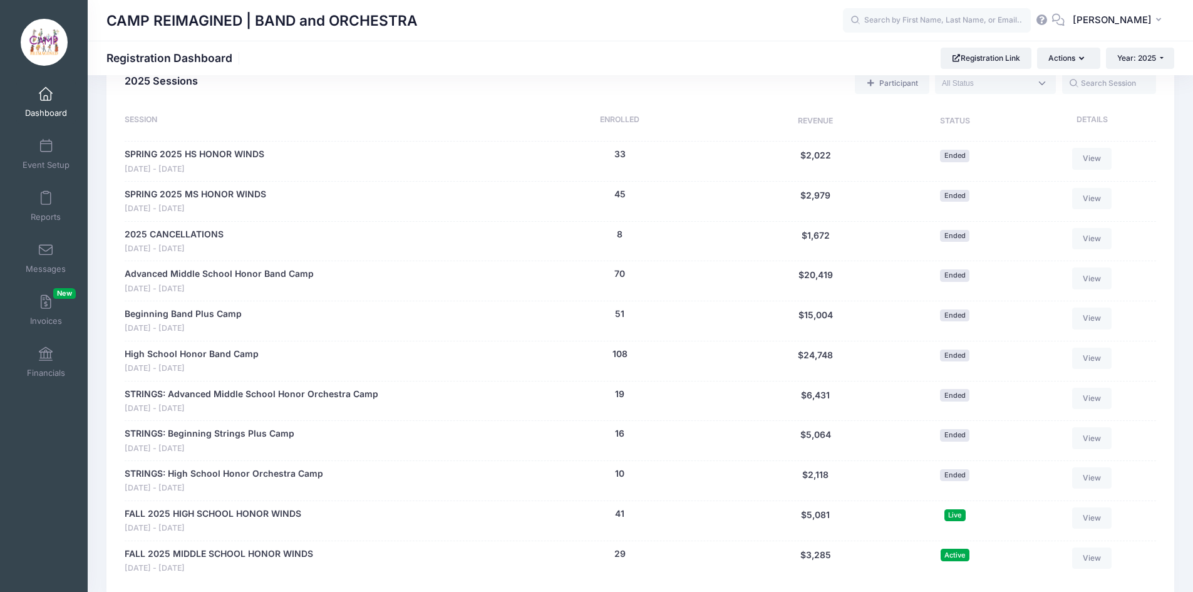
scroll to position [626, 0]
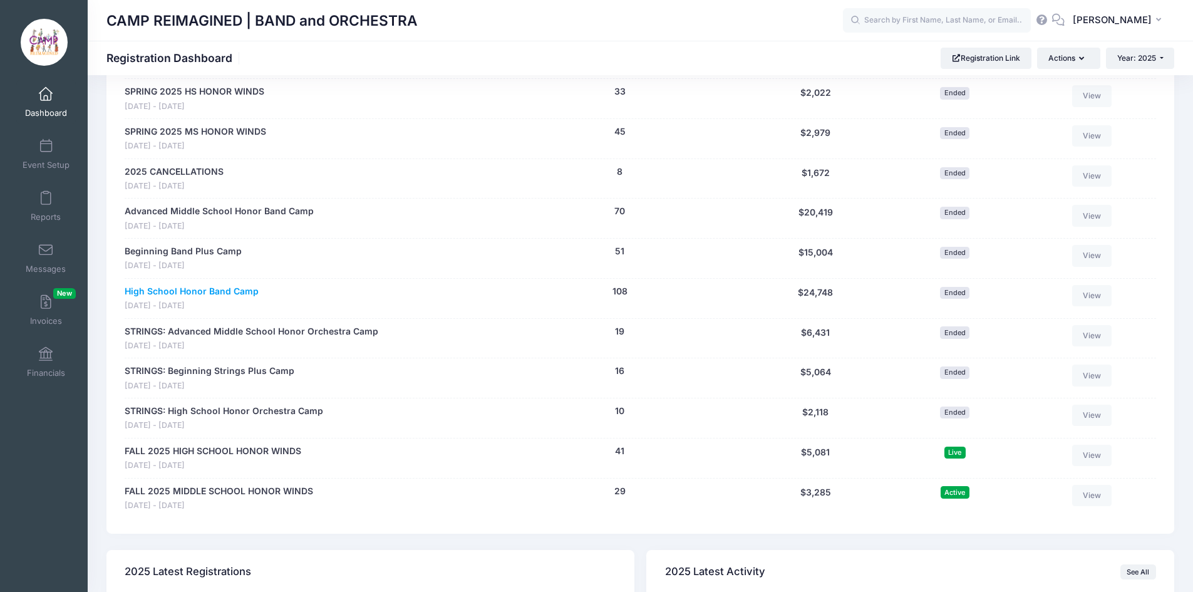
click at [229, 287] on link "High School Honor Band Camp" at bounding box center [192, 291] width 134 height 13
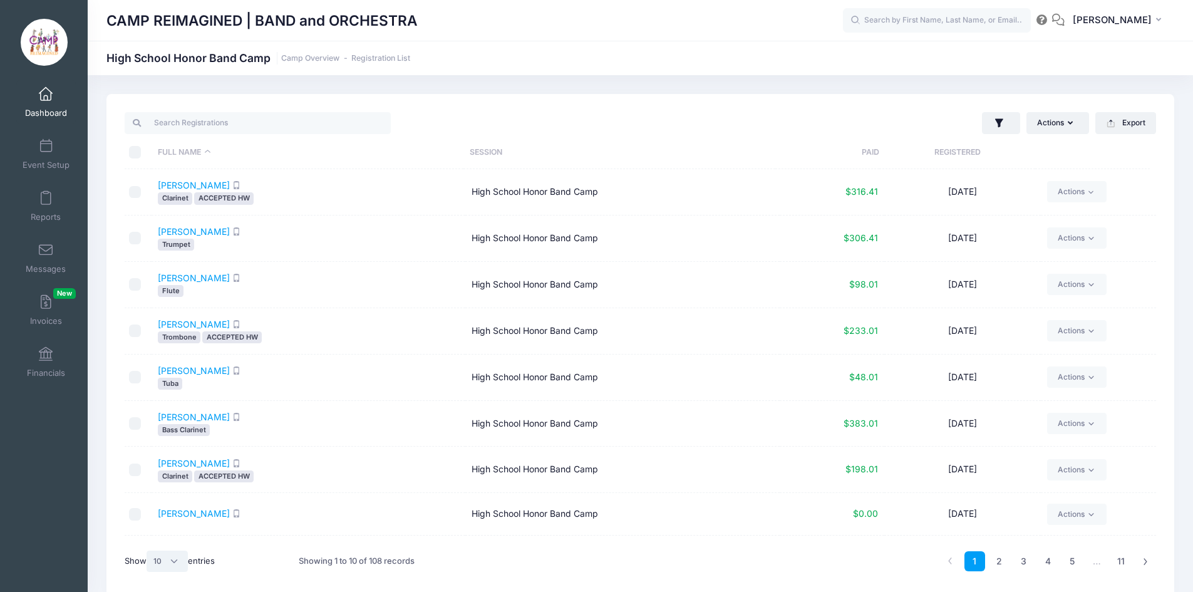
click at [162, 561] on select "All 10 25 50" at bounding box center [166, 560] width 41 height 21
select select "50"
click at [148, 550] on select "All 10 25 50" at bounding box center [166, 560] width 41 height 21
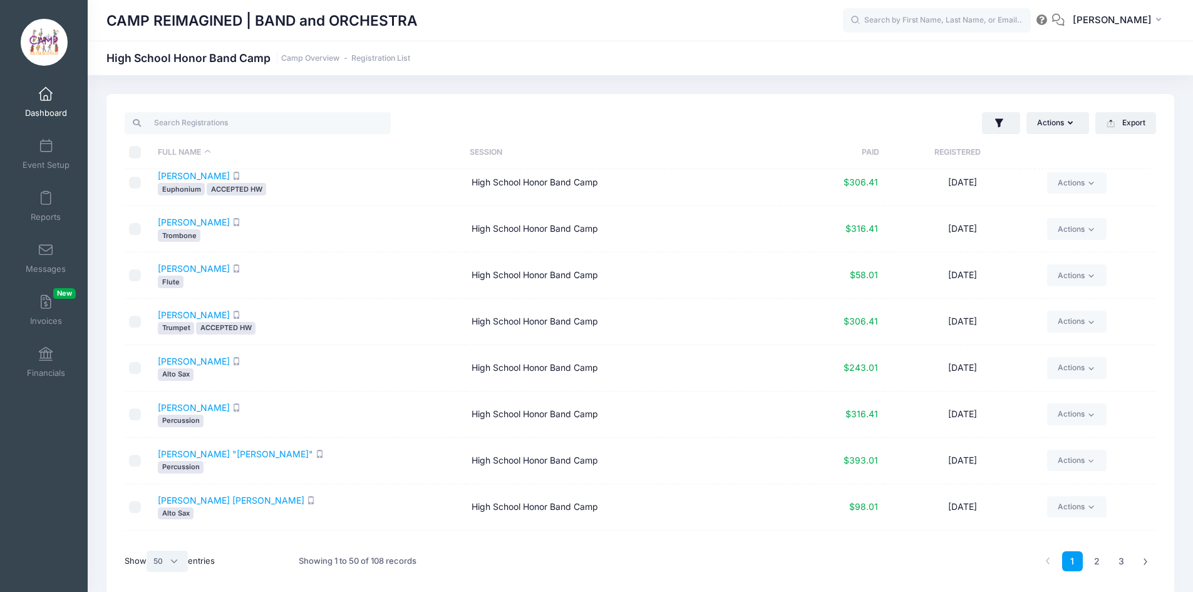
scroll to position [876, 0]
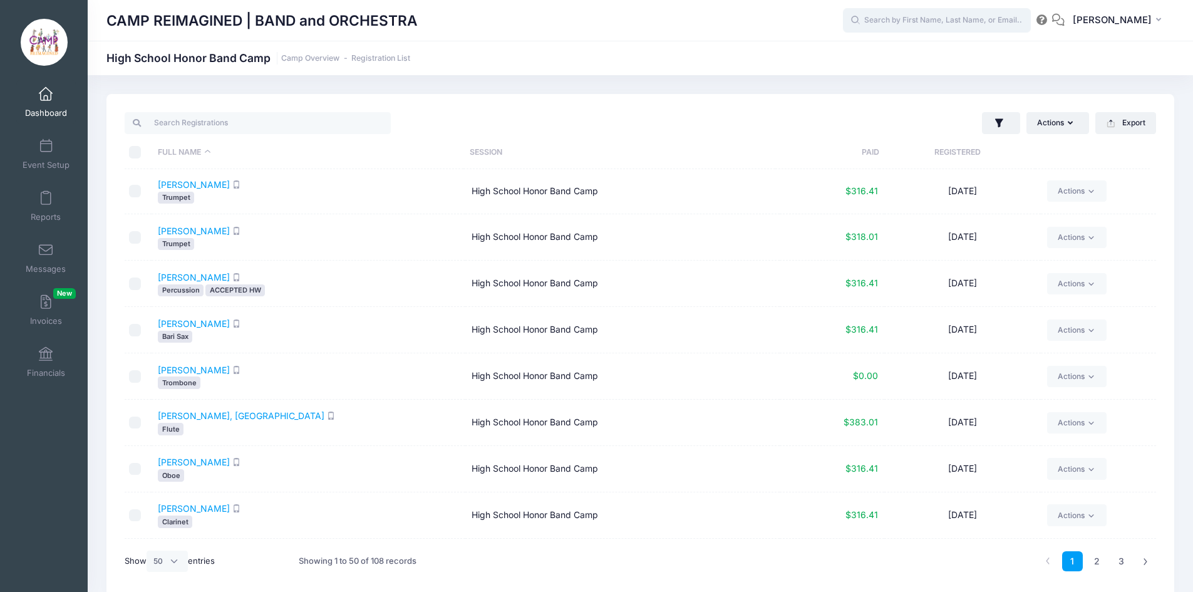
click at [920, 21] on input "text" at bounding box center [937, 20] width 188 height 25
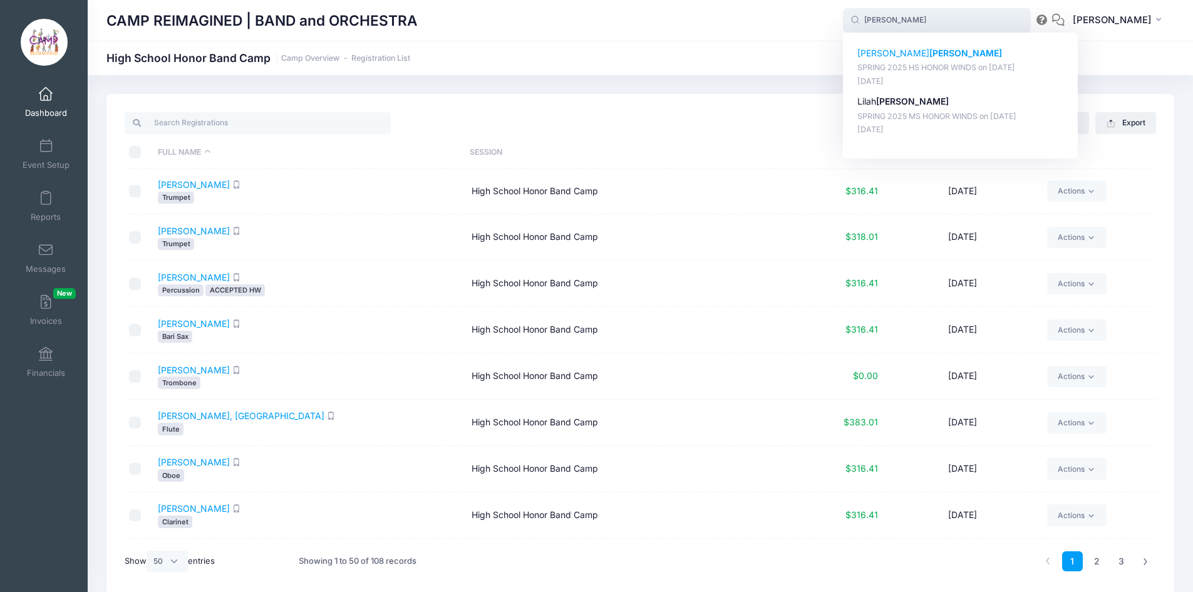
click at [929, 49] on strong "Bodmer" at bounding box center [965, 53] width 73 height 11
type input "Brennan Bodmer (SPRING 2025 HS HONOR WINDS, Feb-24, 2025)"
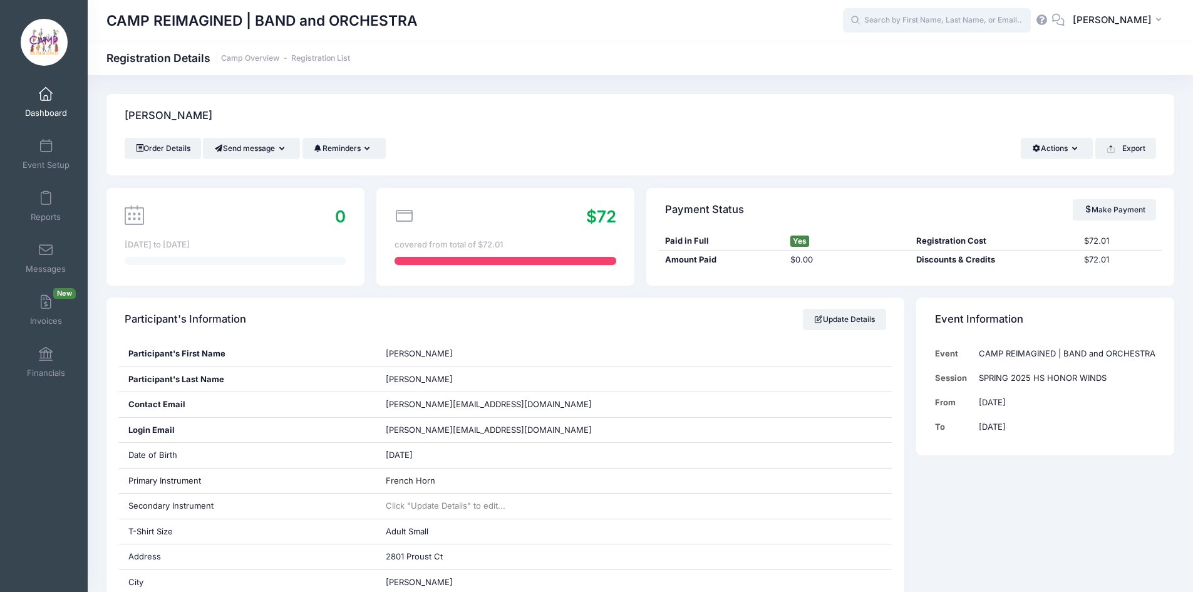
click at [873, 26] on input "text" at bounding box center [937, 20] width 188 height 25
click at [886, 52] on p "[PERSON_NAME]" at bounding box center [960, 53] width 207 height 13
type input "[PERSON_NAME] (High School Honor Band Camp, [DATE])"
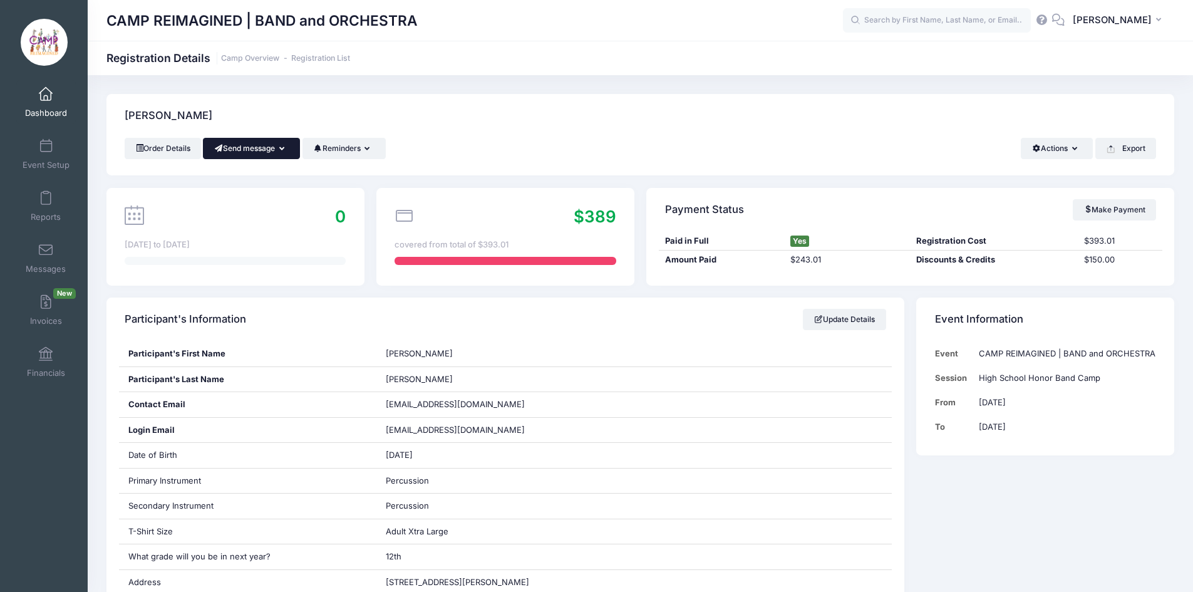
click at [262, 152] on button "Send message" at bounding box center [251, 148] width 97 height 21
click at [262, 177] on link "Send Email" at bounding box center [261, 179] width 76 height 24
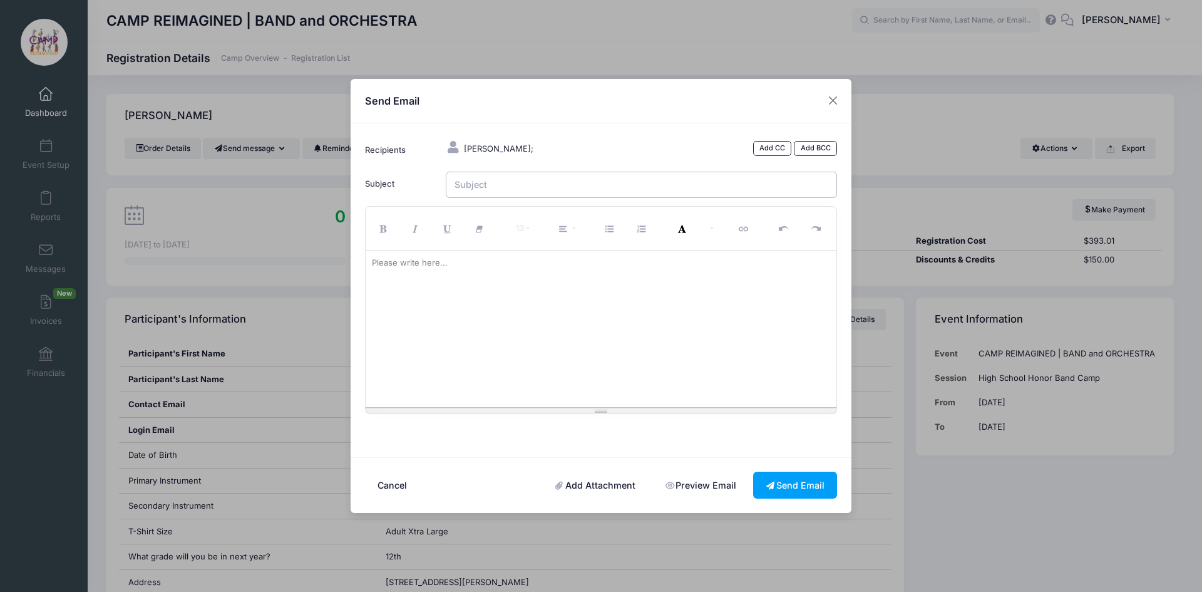
click at [513, 189] on input "Subject" at bounding box center [642, 185] width 392 height 27
type input "Honor Winds [DATE]-[DATE] Registration"
paste div
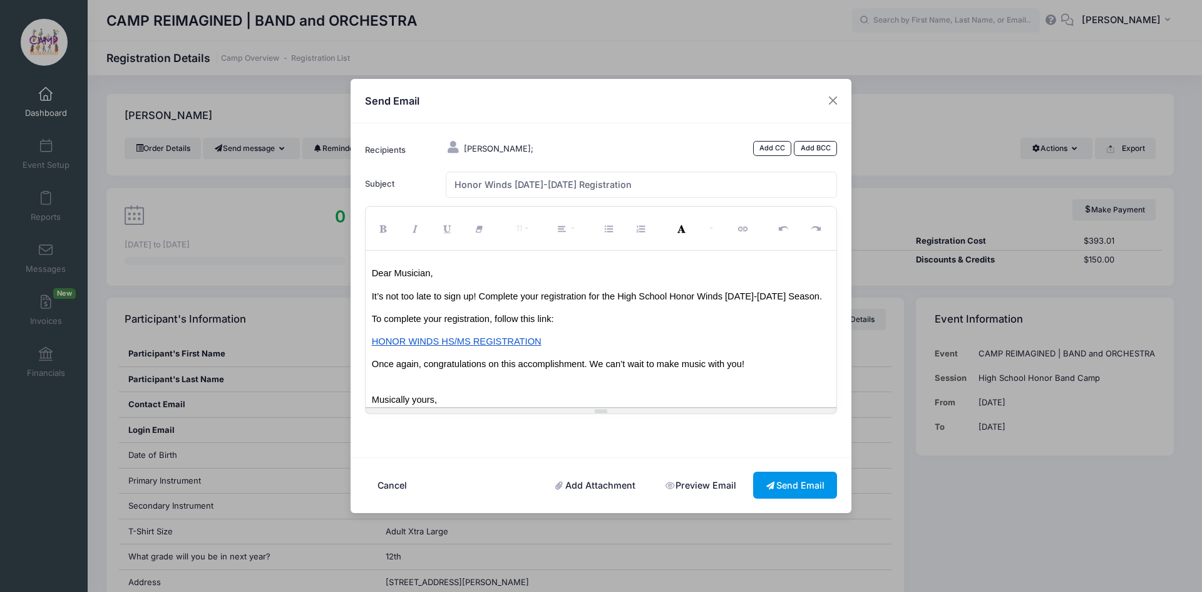
click at [796, 487] on button "Send Email" at bounding box center [795, 484] width 84 height 27
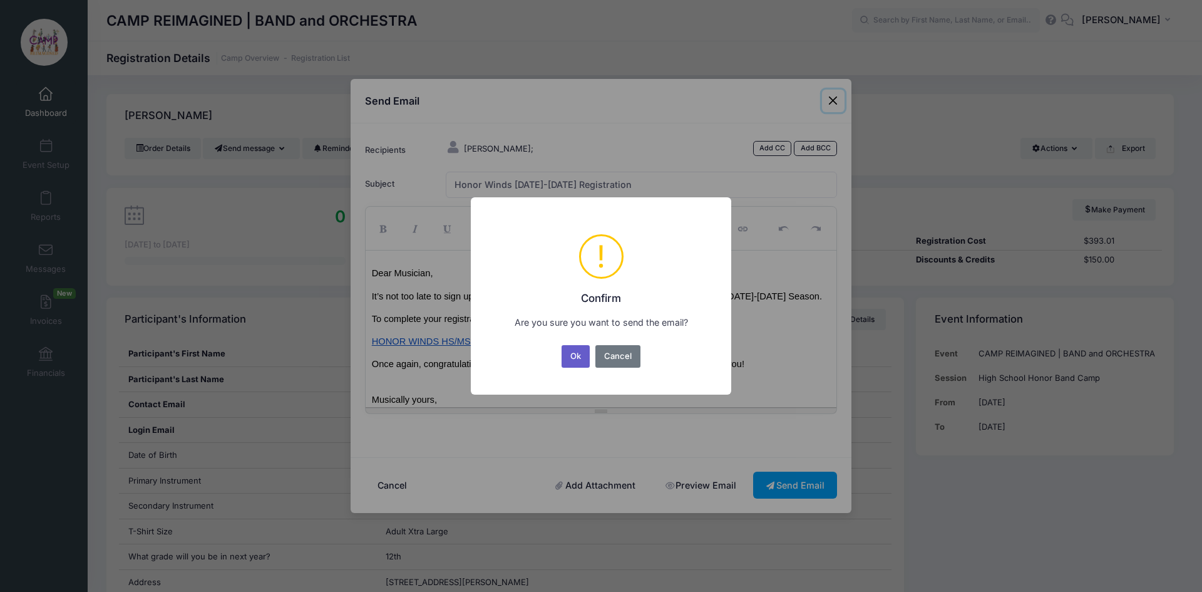
click at [582, 358] on button "Ok" at bounding box center [576, 356] width 29 height 23
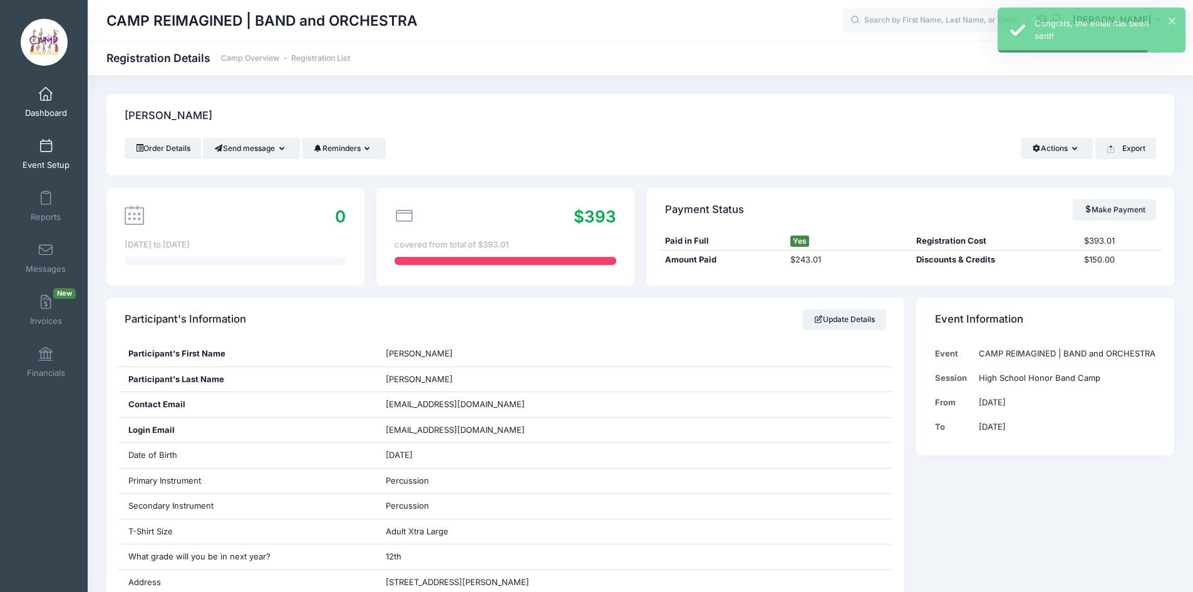
click at [46, 150] on span at bounding box center [46, 147] width 0 height 14
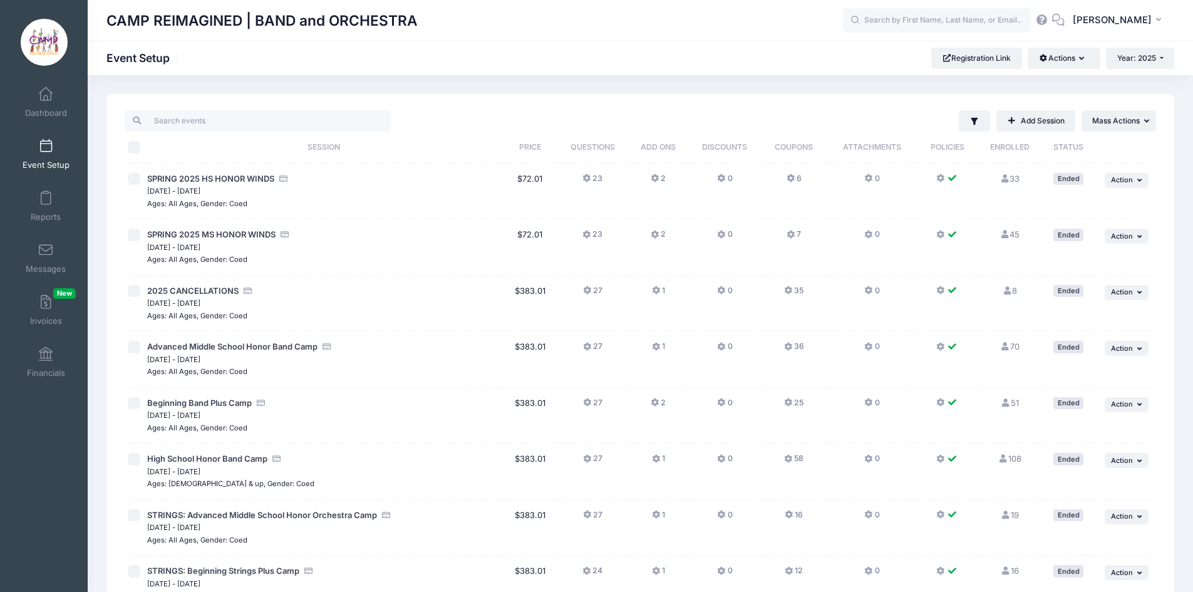
scroll to position [302, 0]
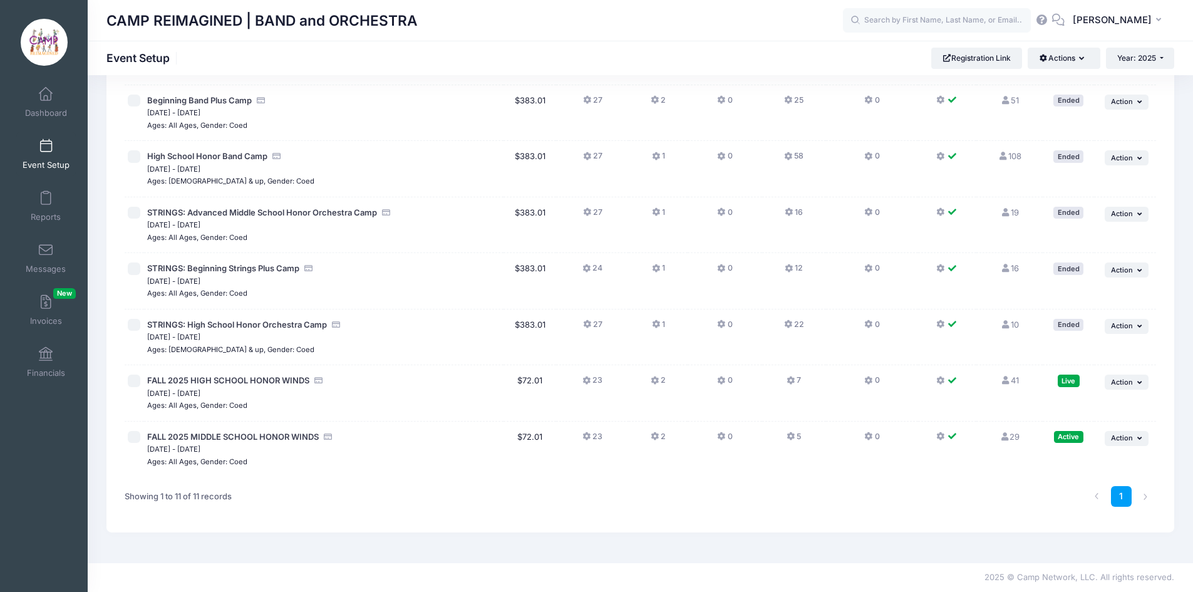
click at [790, 381] on icon at bounding box center [791, 381] width 10 height 0
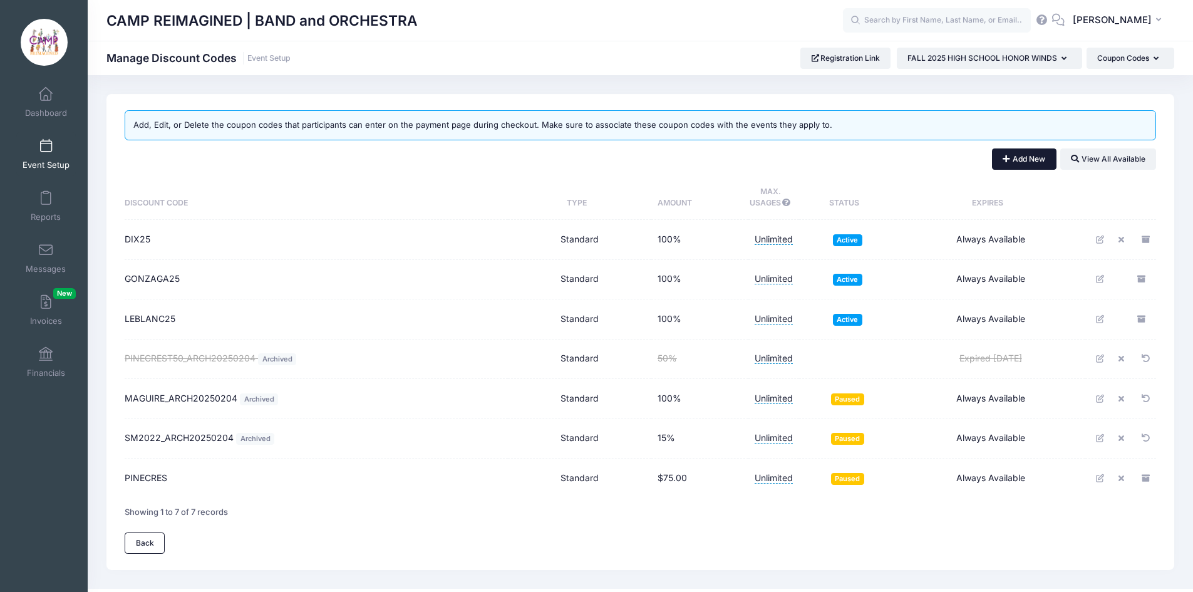
click at [1011, 165] on button "Add New" at bounding box center [1024, 158] width 64 height 21
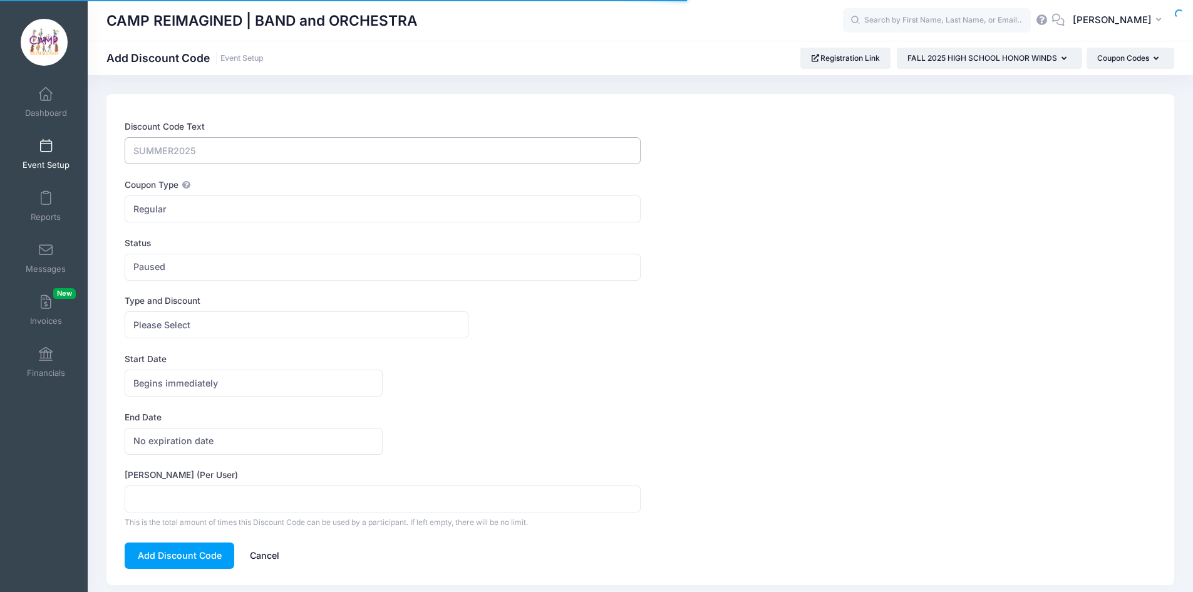
click at [328, 149] on input "Discount Code Text" at bounding box center [382, 150] width 515 height 27
type input "YOUNG25"
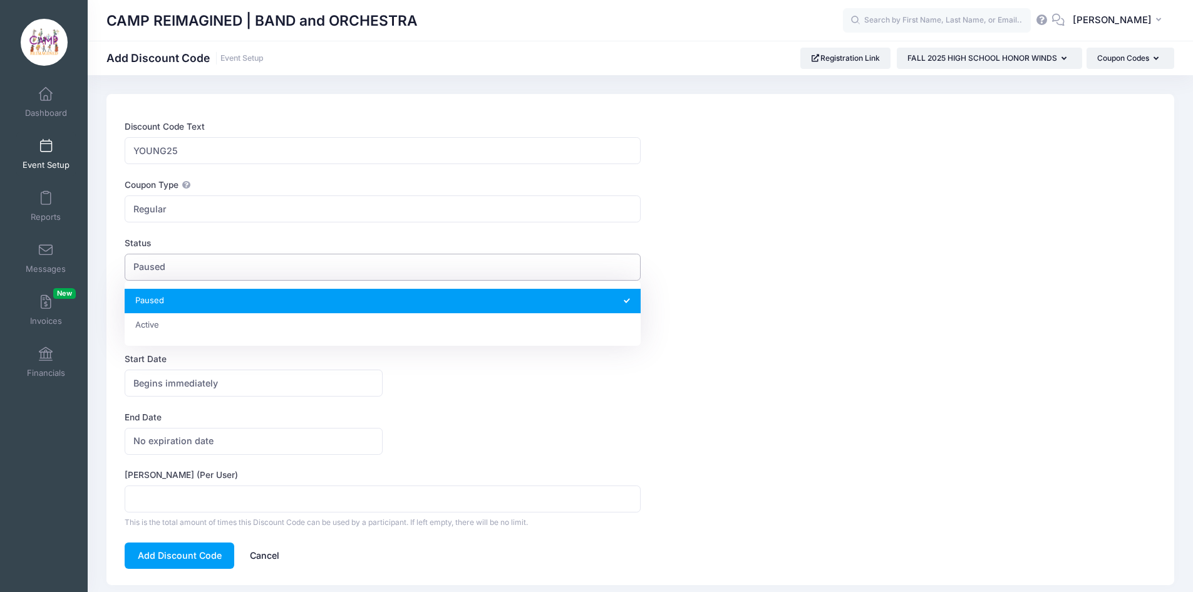
click at [295, 275] on span "Paused" at bounding box center [382, 267] width 515 height 27
select select "1"
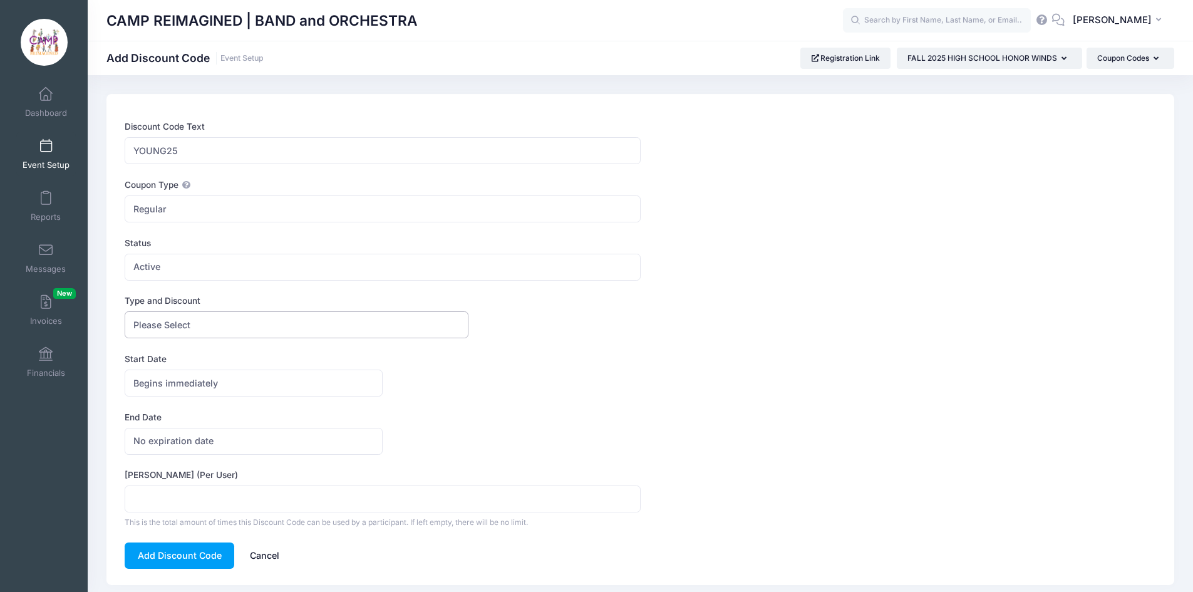
click at [438, 324] on span "Please Select" at bounding box center [297, 324] width 344 height 27
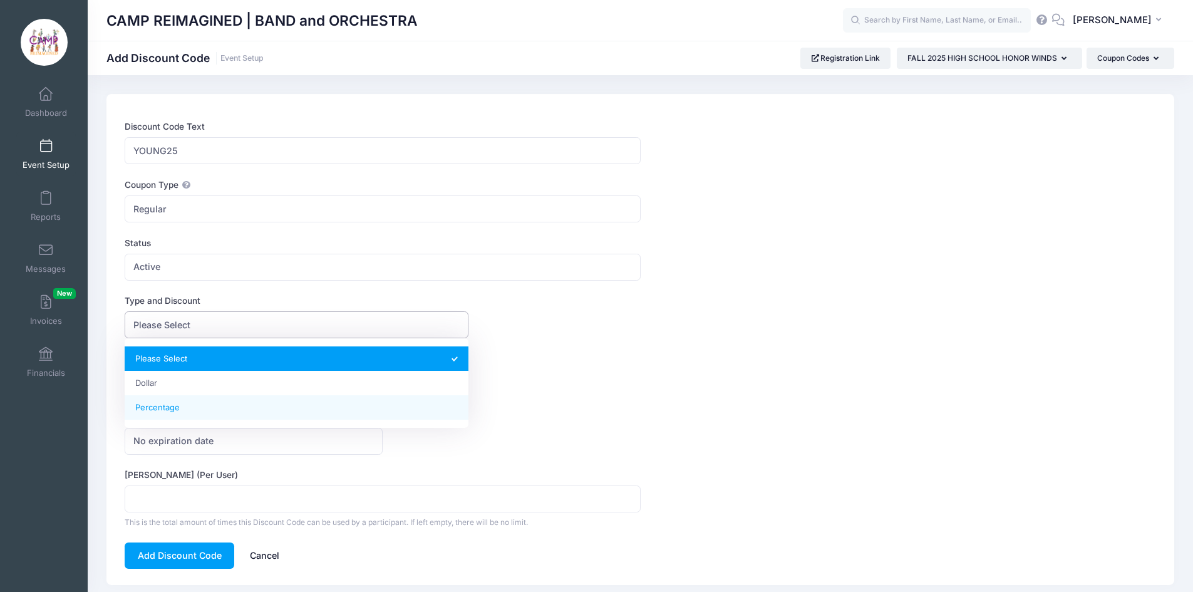
select select "2"
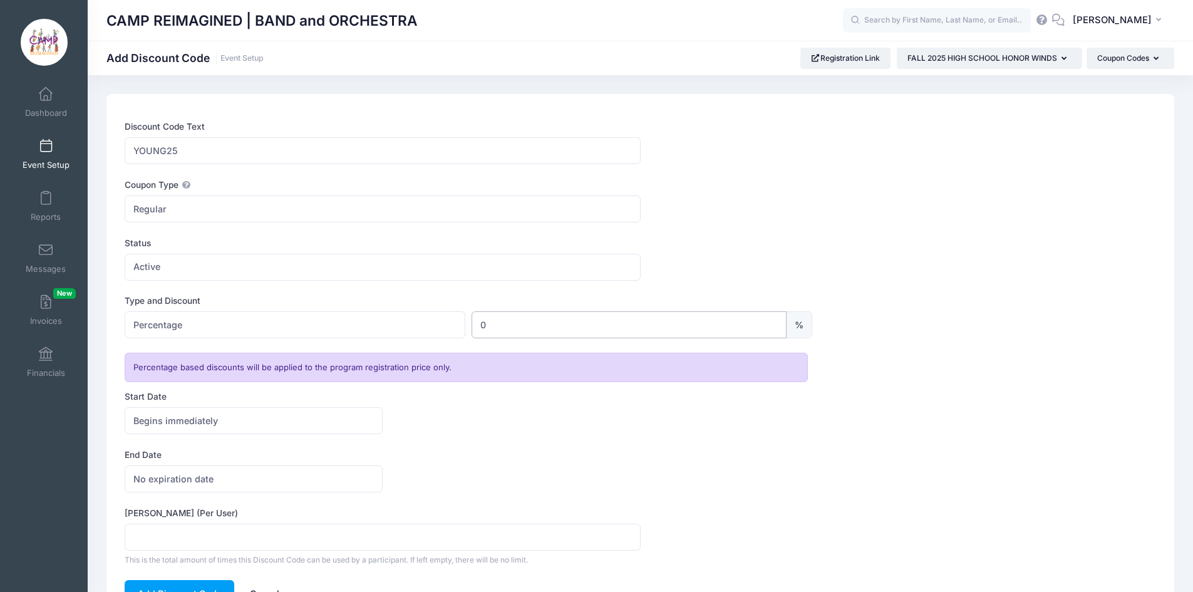
click at [585, 327] on input "0" at bounding box center [628, 324] width 315 height 27
type input "100"
click at [446, 528] on input "Max Usage (Per User)" at bounding box center [382, 536] width 515 height 27
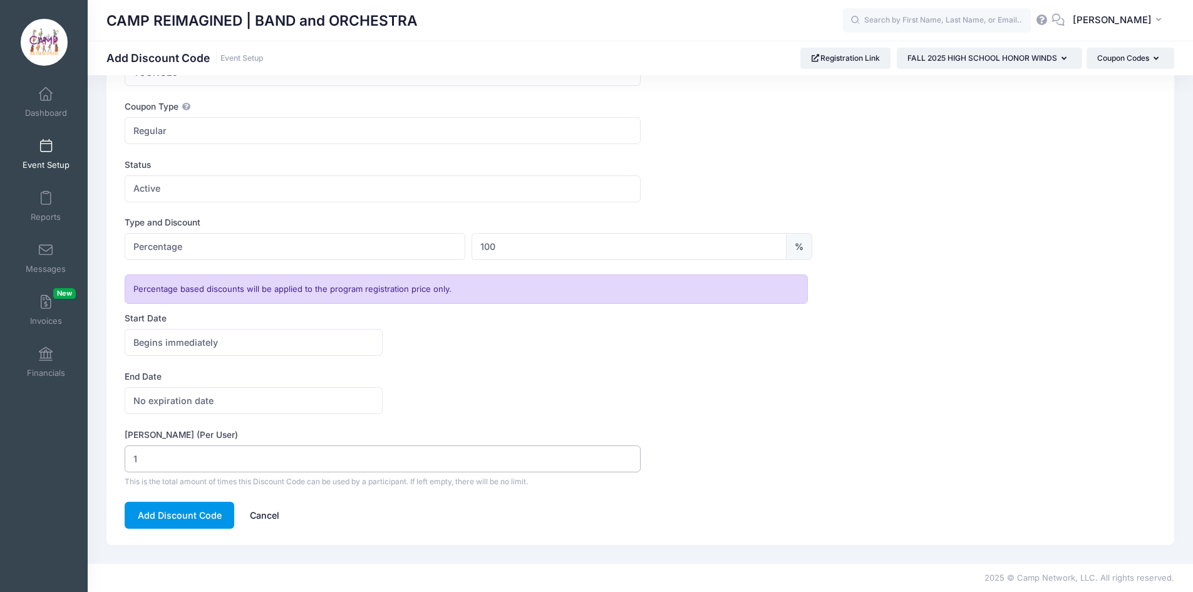
type input "1"
click at [187, 510] on button "Add Discount Code" at bounding box center [180, 514] width 110 height 27
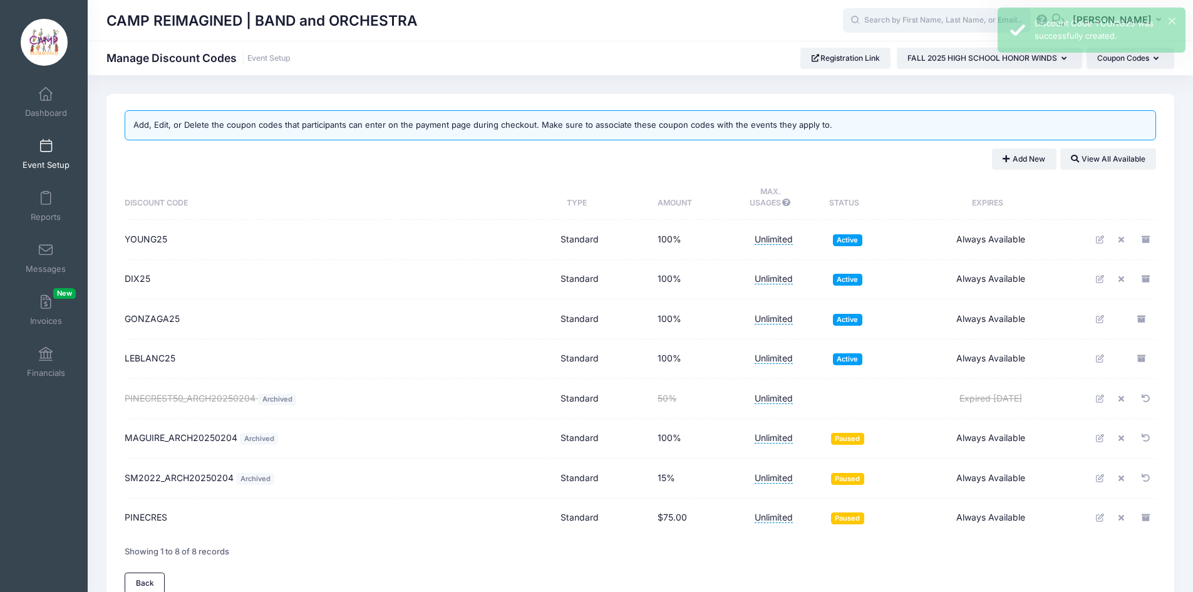
click at [892, 26] on input "text" at bounding box center [937, 20] width 188 height 25
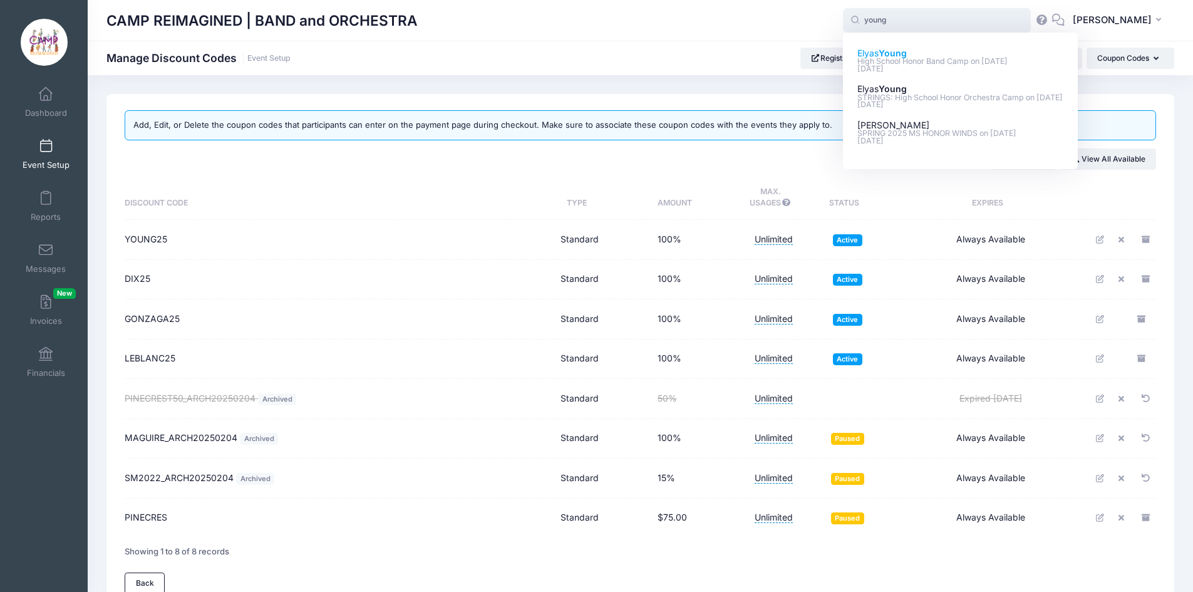
click at [878, 51] on strong "Young" at bounding box center [892, 53] width 28 height 11
type input "[PERSON_NAME] (High School Honor Band Camp, [DATE])"
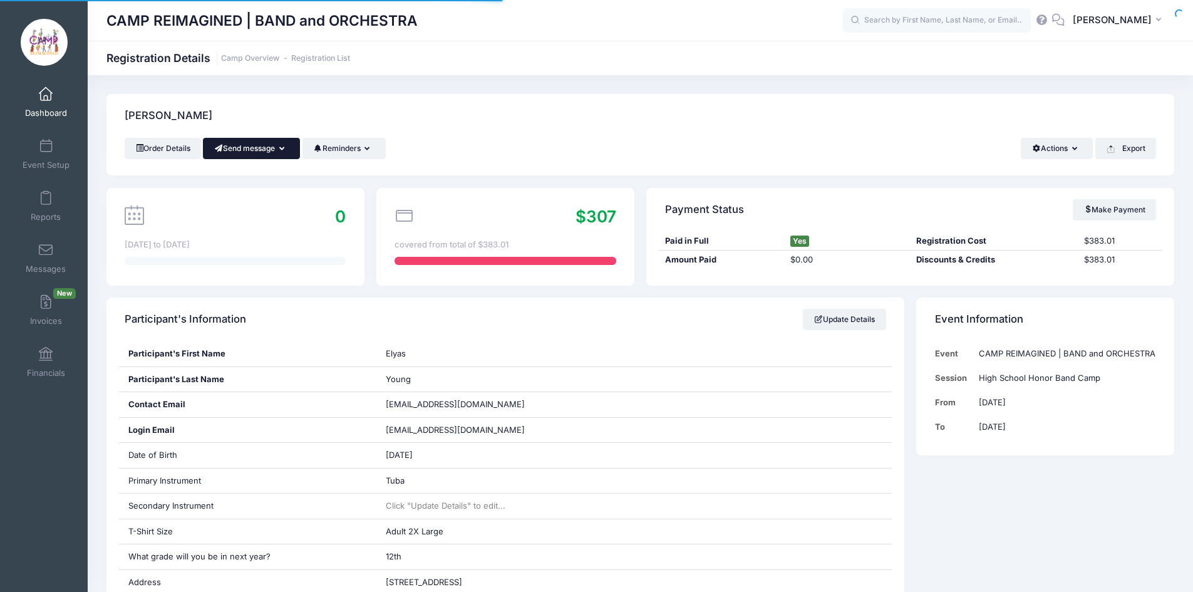
click at [263, 150] on button "Send message" at bounding box center [251, 148] width 97 height 21
click at [264, 175] on link "Send Email" at bounding box center [261, 179] width 76 height 24
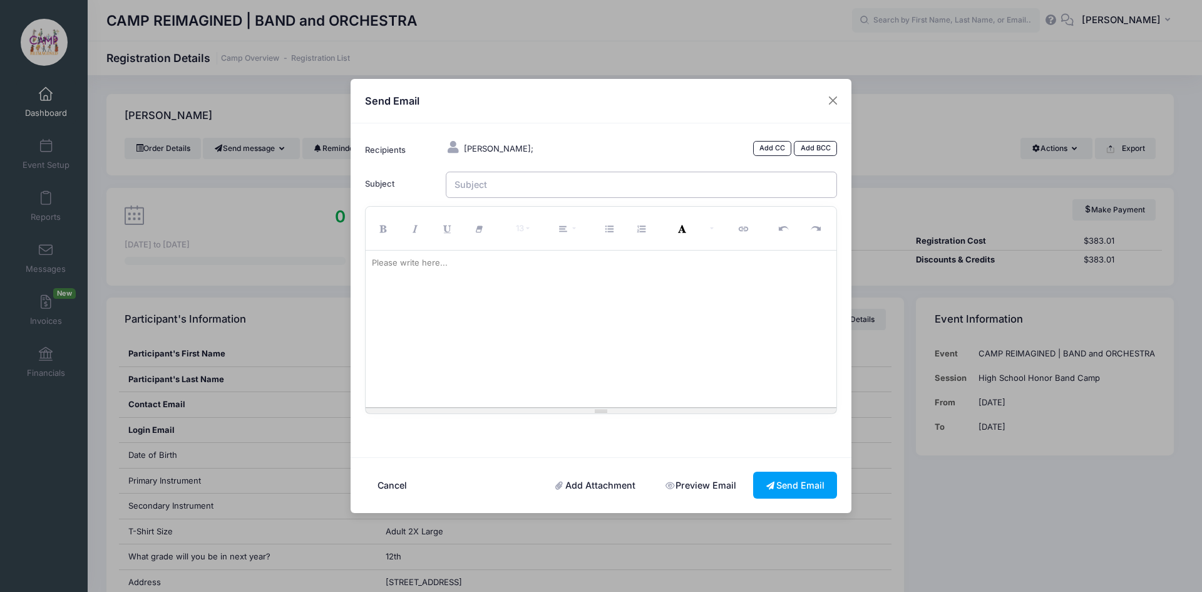
click at [511, 185] on input "Subject" at bounding box center [642, 185] width 392 height 27
type input "Honor Winds [DATE]-[DATE] Registration"
click at [540, 287] on div at bounding box center [601, 328] width 471 height 157
paste div
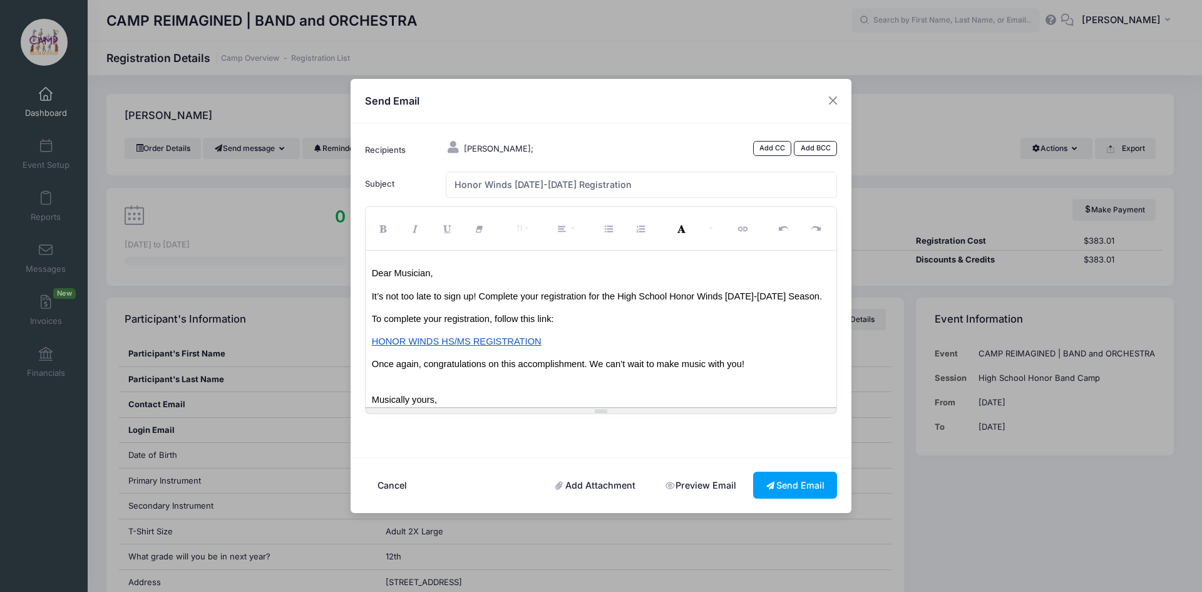
click at [374, 360] on span "Once again, congratulations on this accomplishment. We can’t wait to make music…" at bounding box center [558, 364] width 372 height 10
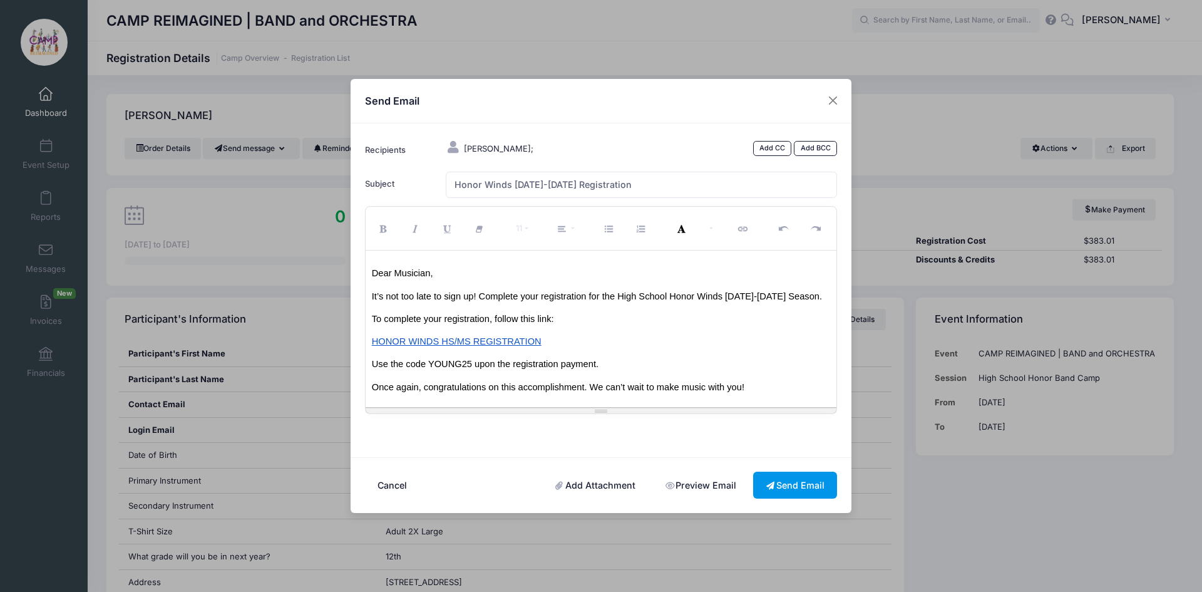
click at [796, 486] on button "Send Email" at bounding box center [795, 484] width 84 height 27
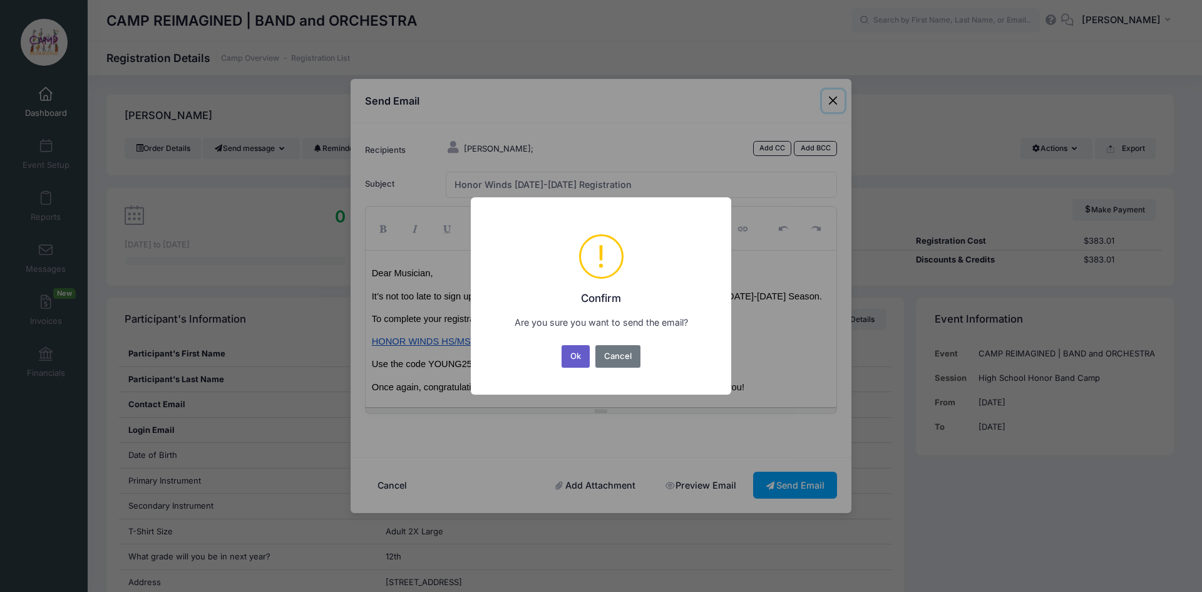
click at [585, 362] on button "Ok" at bounding box center [576, 356] width 29 height 23
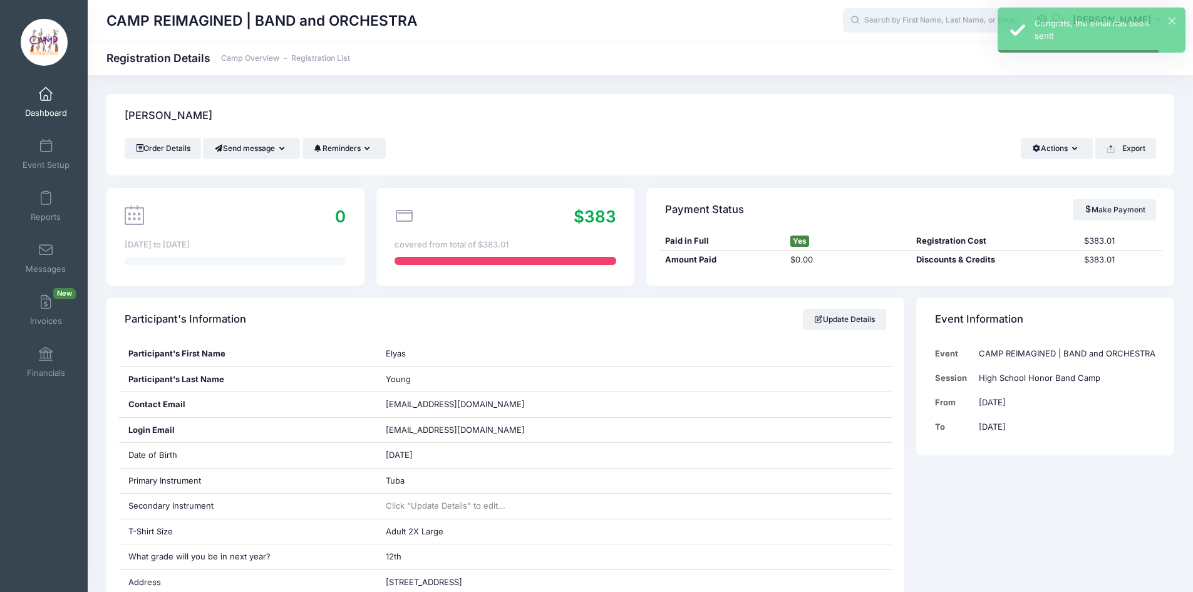
click at [912, 18] on input "text" at bounding box center [937, 20] width 188 height 25
click at [929, 48] on strong "Quadra" at bounding box center [945, 53] width 32 height 11
type input "Brent Quadra (High School Honor Band Camp, Jun-16, 2025)"
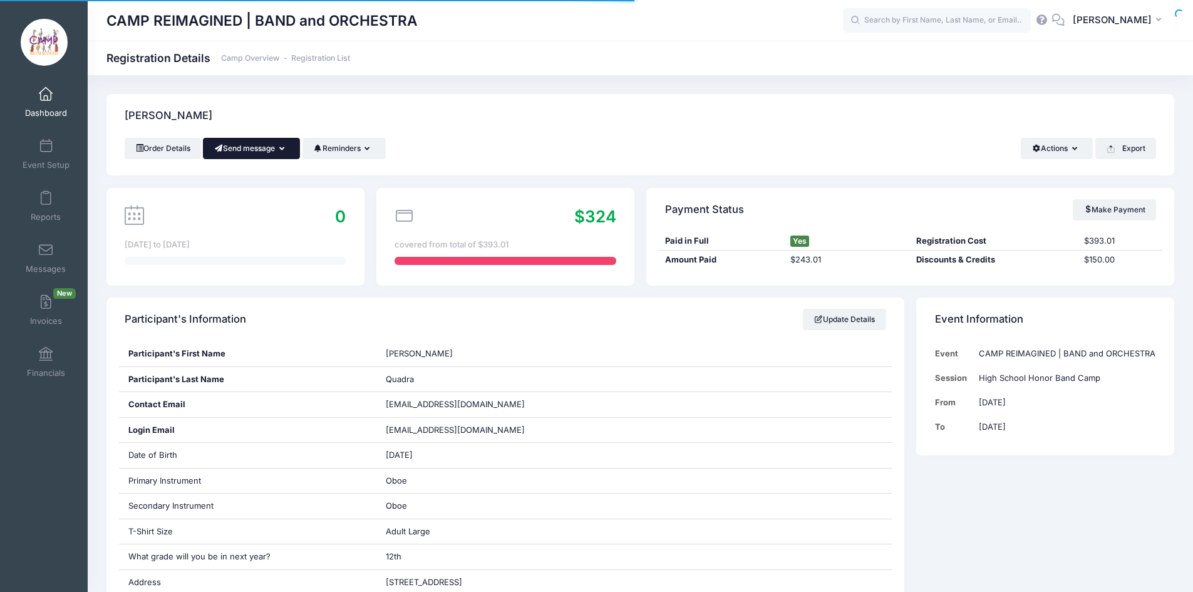
click at [267, 148] on button "Send message" at bounding box center [251, 148] width 97 height 21
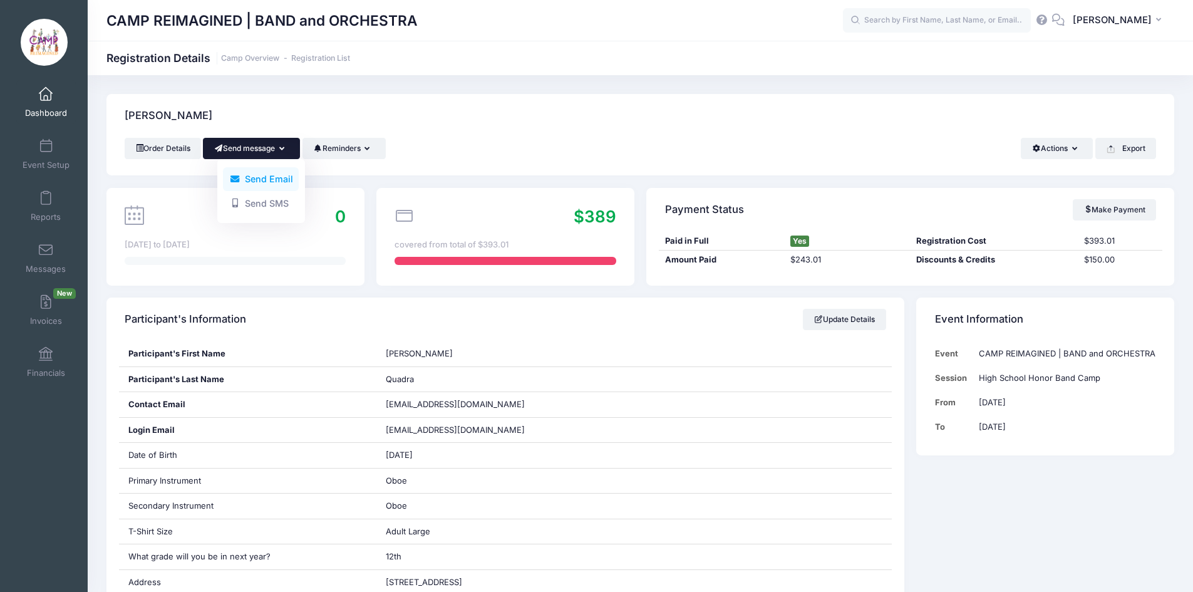
click at [267, 173] on link "Send Email" at bounding box center [261, 179] width 76 height 24
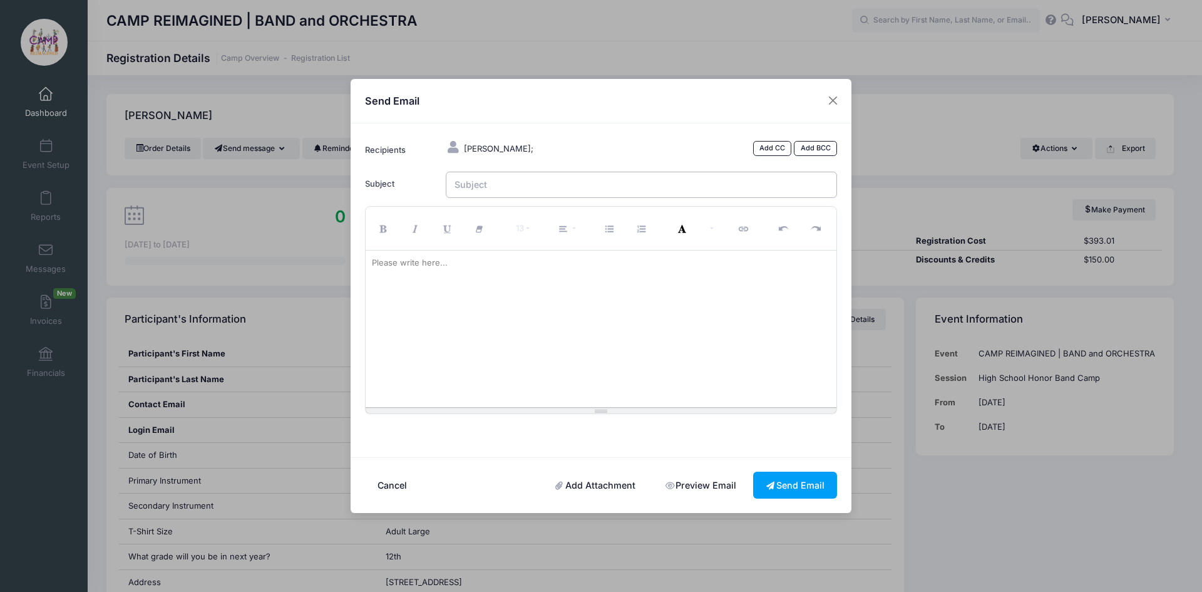
click at [560, 187] on input "Subject" at bounding box center [642, 185] width 392 height 27
type input "Honor Winds [DATE]-[DATE] Registration"
click at [554, 274] on div at bounding box center [601, 328] width 471 height 157
paste div
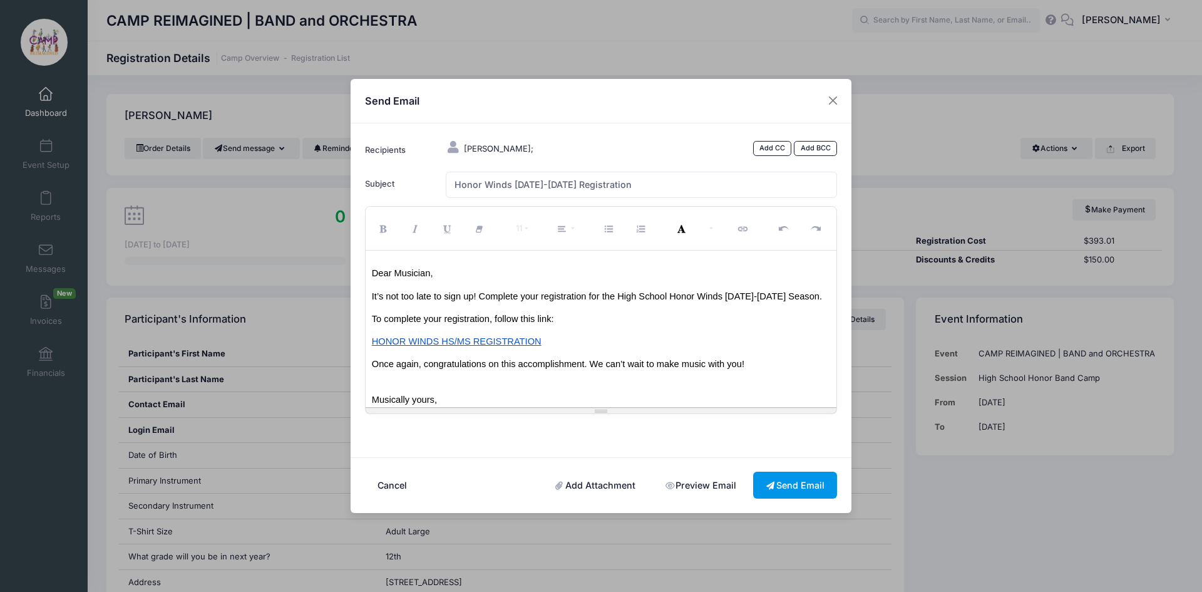
click at [798, 481] on button "Send Email" at bounding box center [795, 484] width 84 height 27
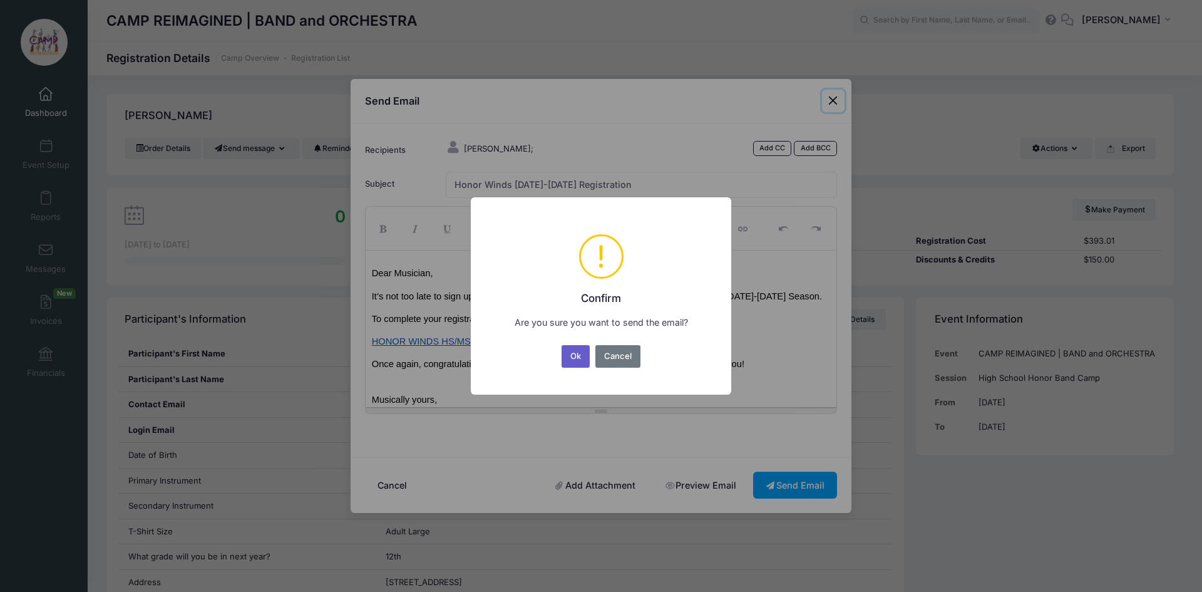
click at [569, 354] on button "Ok" at bounding box center [576, 356] width 29 height 23
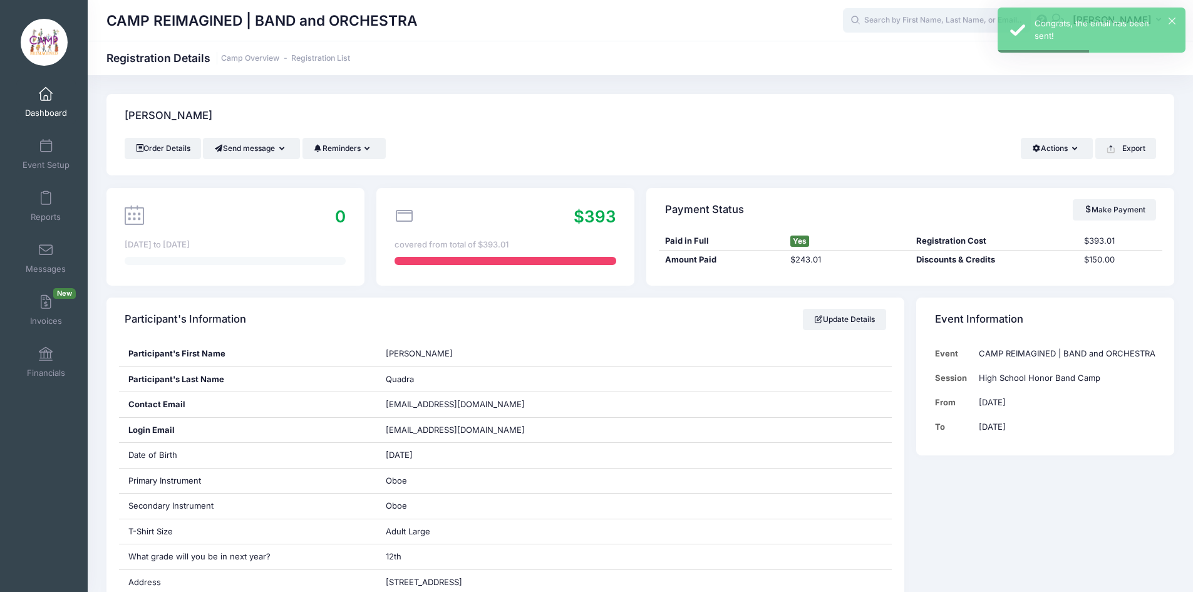
click at [914, 19] on input "text" at bounding box center [937, 20] width 188 height 25
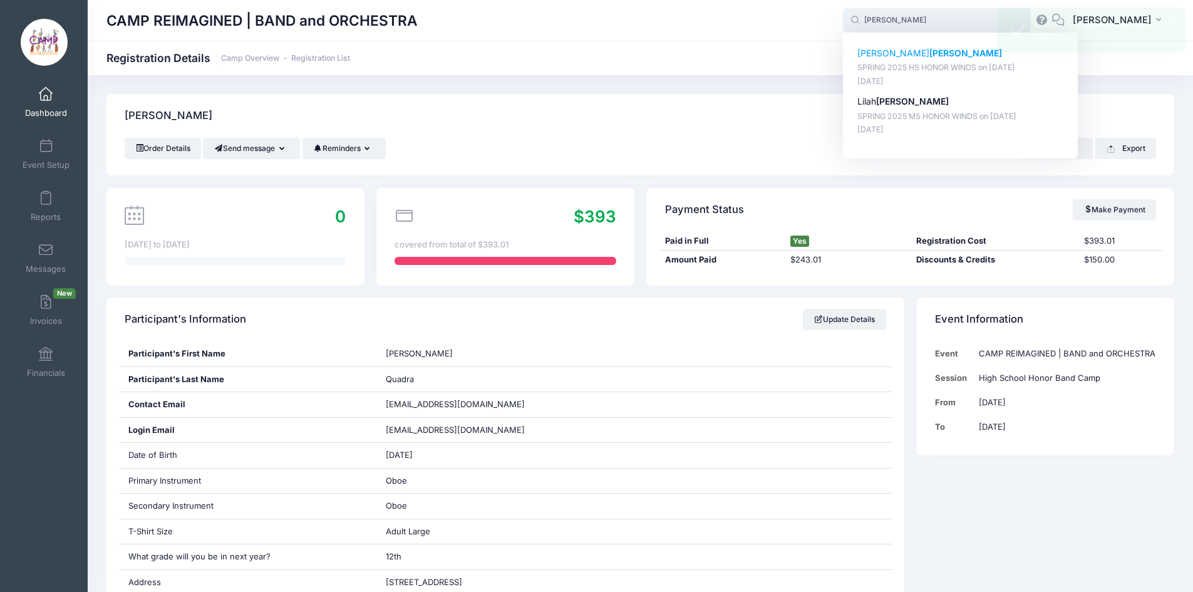
click at [929, 52] on strong "[PERSON_NAME]" at bounding box center [965, 53] width 73 height 11
type input "[PERSON_NAME] (SPRING 2025 HS HONOR WINDS, [DATE])"
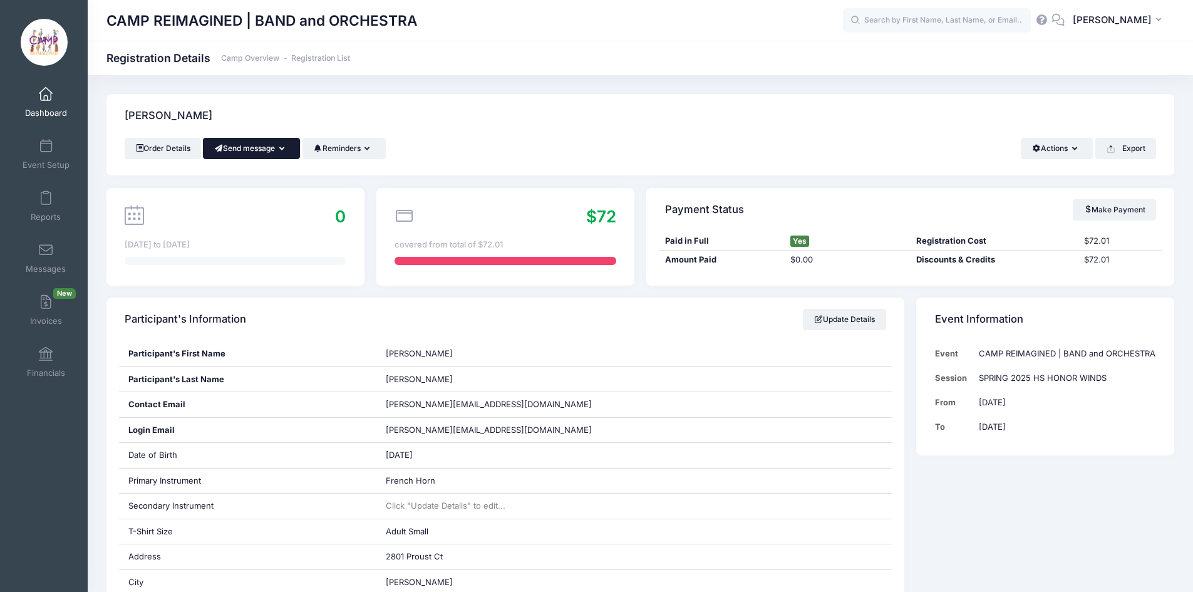
click at [239, 141] on button "Send message" at bounding box center [251, 148] width 97 height 21
click at [246, 174] on link "Send Email" at bounding box center [261, 179] width 76 height 24
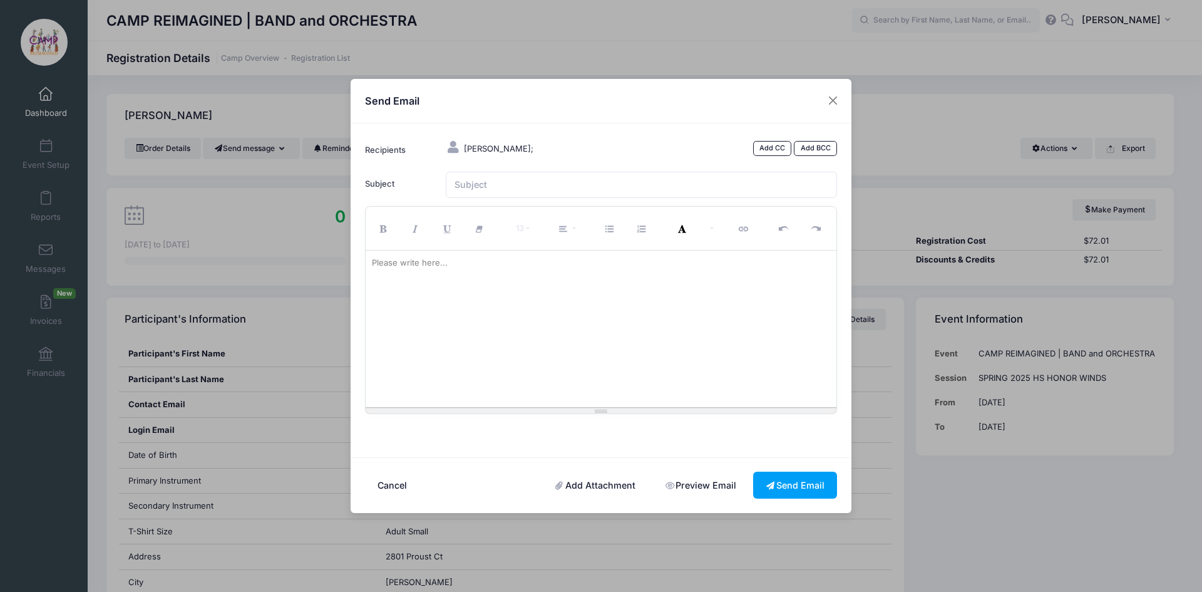
click at [421, 257] on div "Please write here..." at bounding box center [410, 262] width 88 height 25
paste div
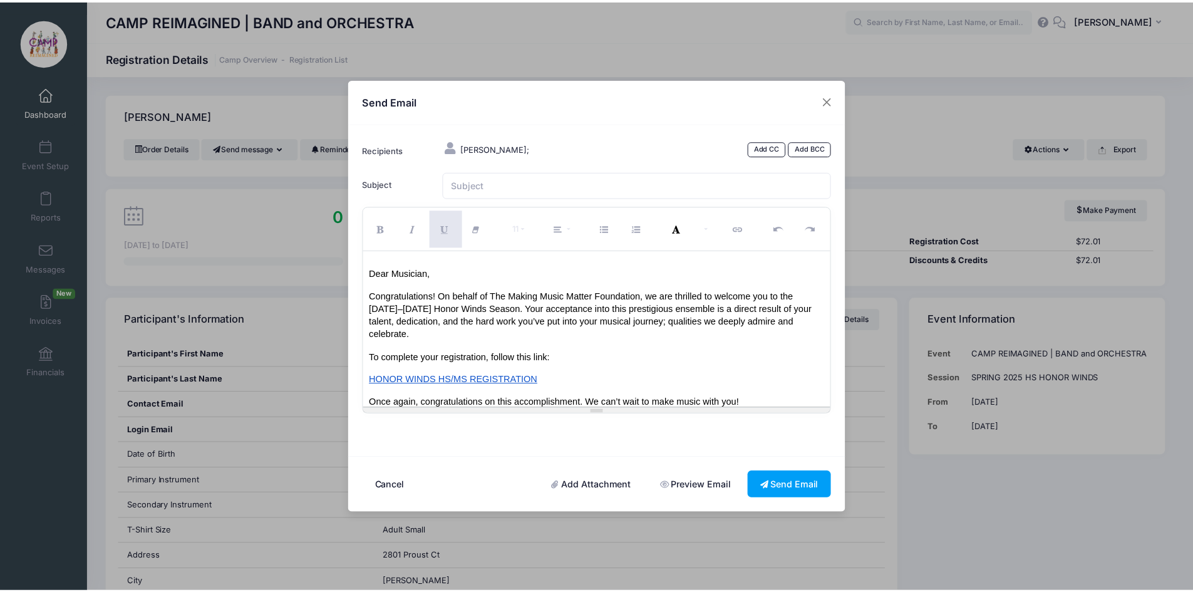
scroll to position [91, 0]
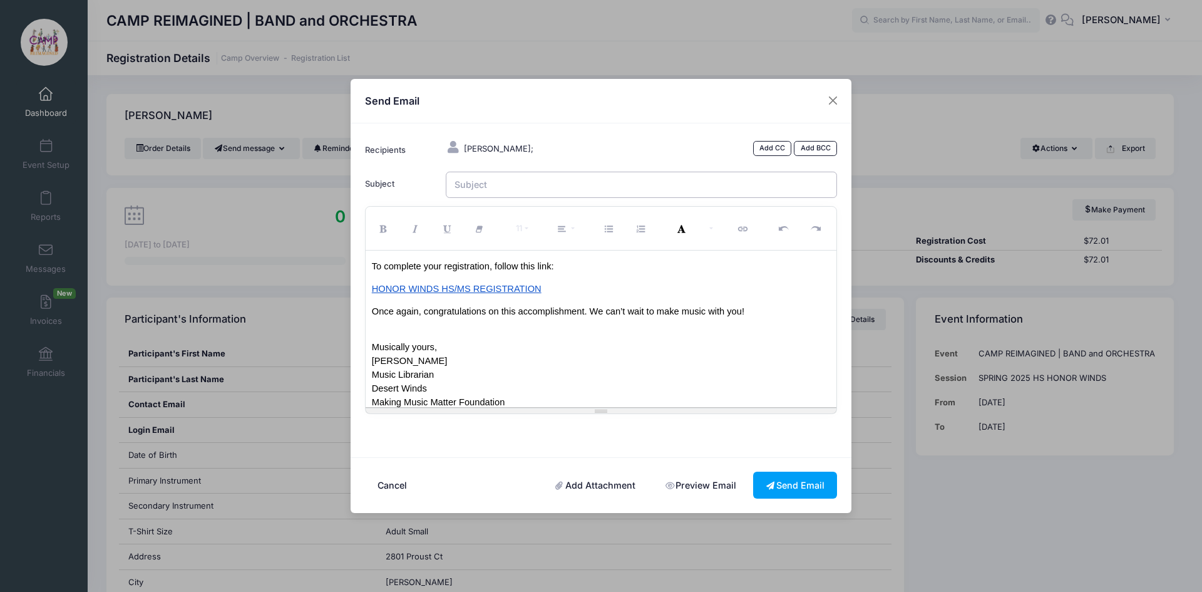
click at [527, 176] on input "Subject" at bounding box center [642, 185] width 392 height 27
type input "Honor Winds [DATE]-[DATE] Registration"
click at [794, 481] on button "Send Email" at bounding box center [795, 484] width 84 height 27
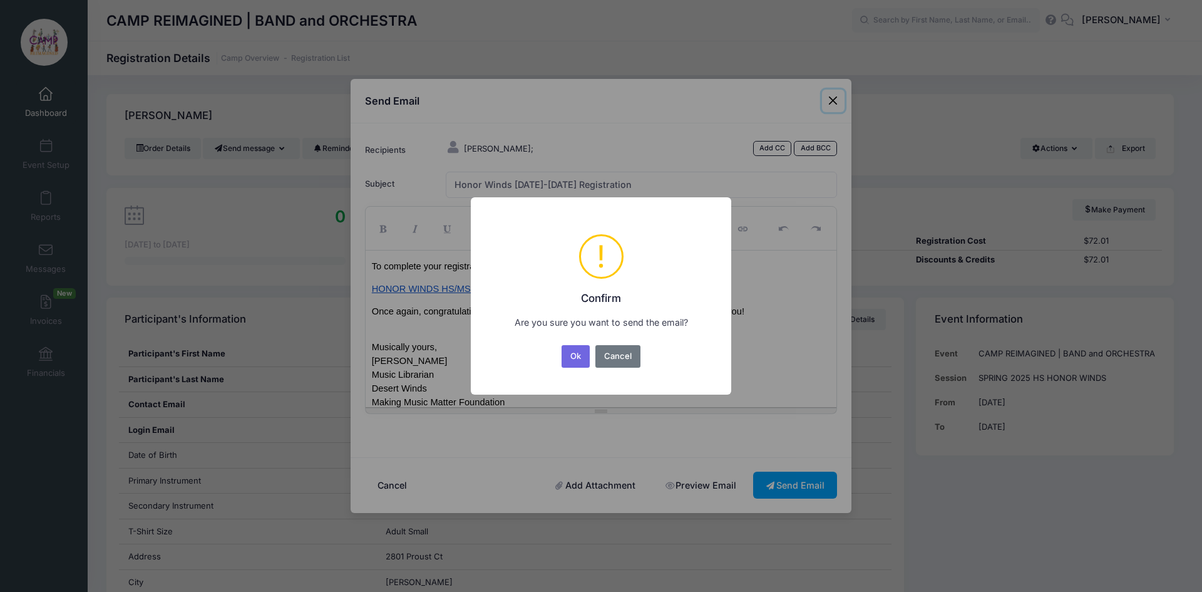
click at [573, 352] on button "Ok" at bounding box center [576, 356] width 29 height 23
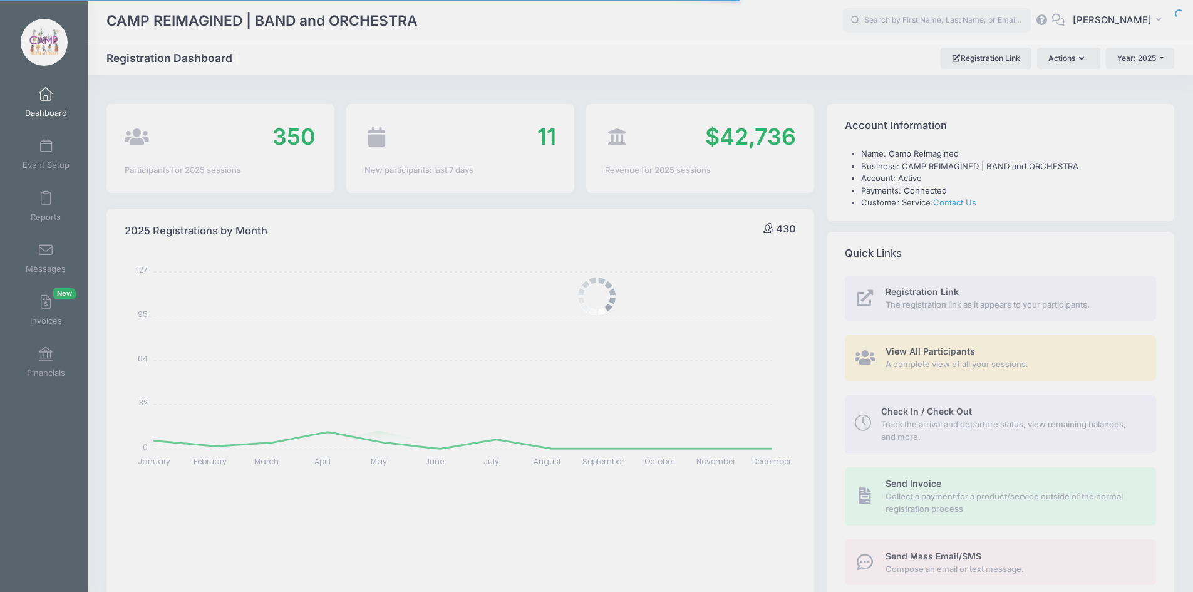
select select
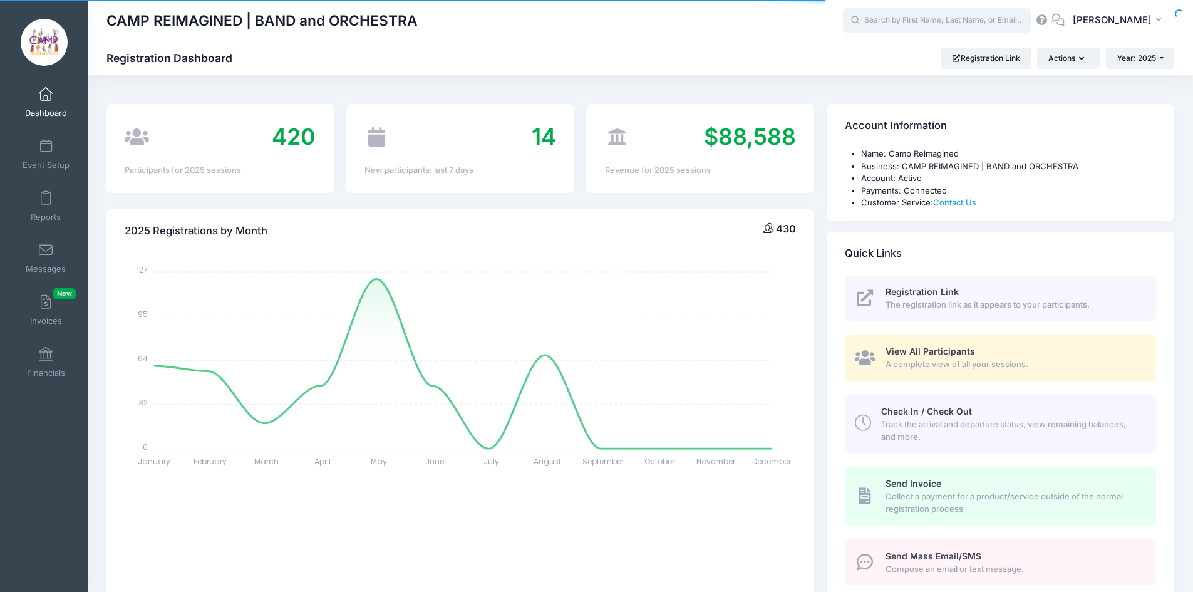
click at [946, 22] on input "text" at bounding box center [937, 20] width 188 height 25
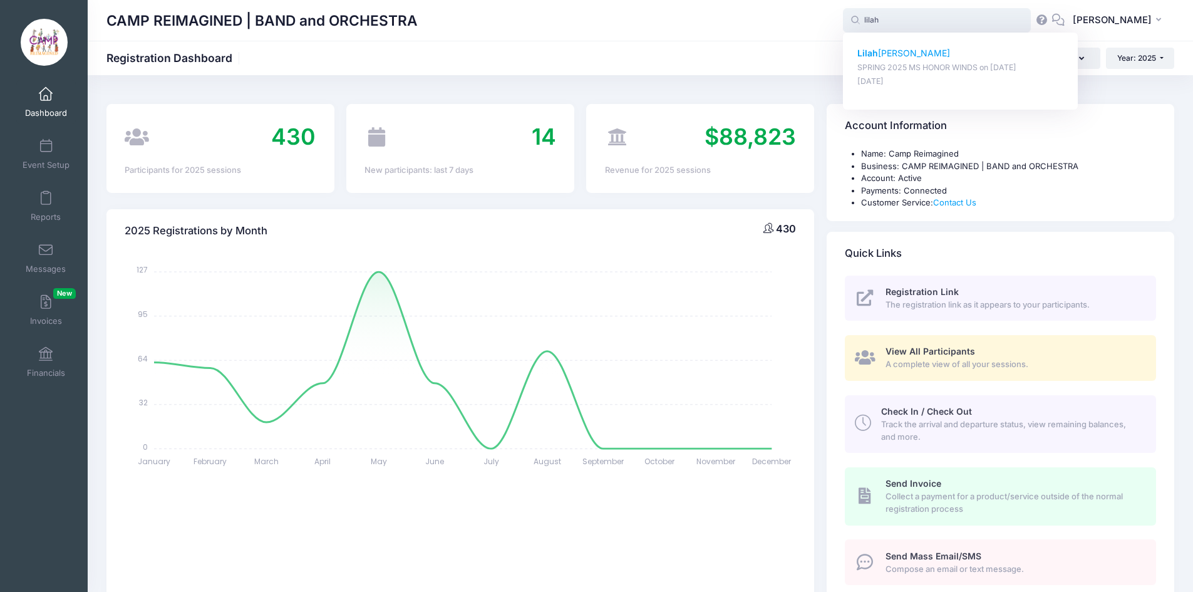
click at [889, 52] on p "[PERSON_NAME]" at bounding box center [960, 53] width 207 height 13
type input "[PERSON_NAME] (SPRING 2025 MS HONOR WINDS, [DATE])"
